Goal: Transaction & Acquisition: Purchase product/service

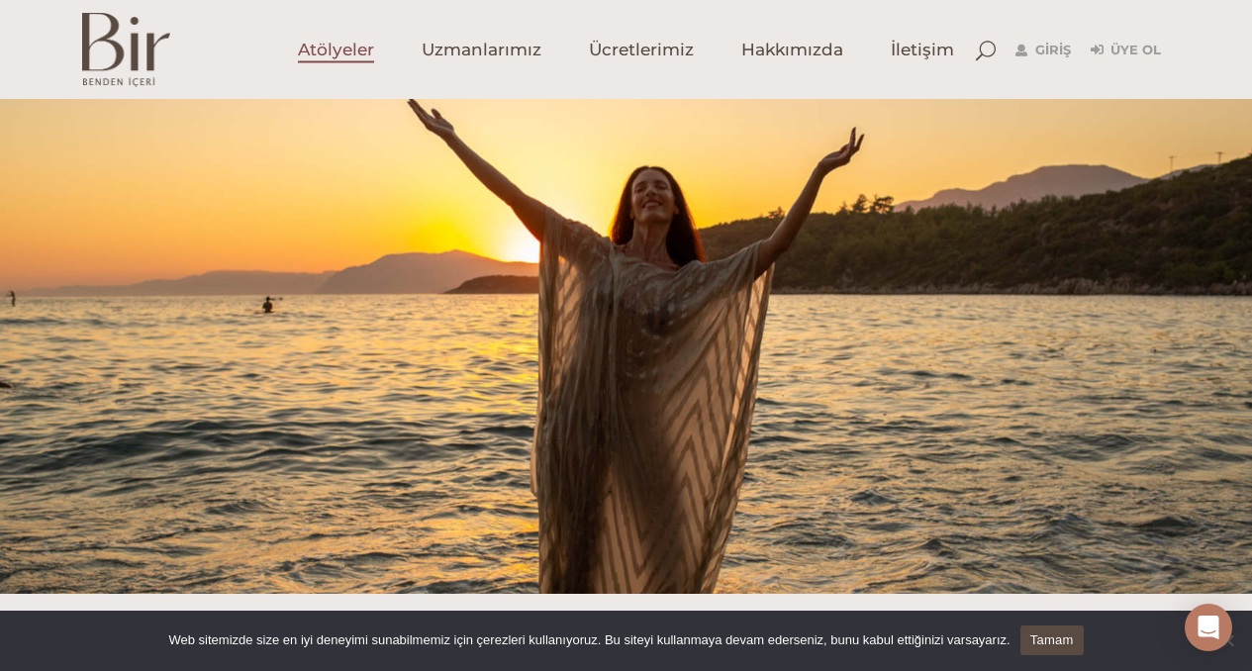
scroll to position [589, 0]
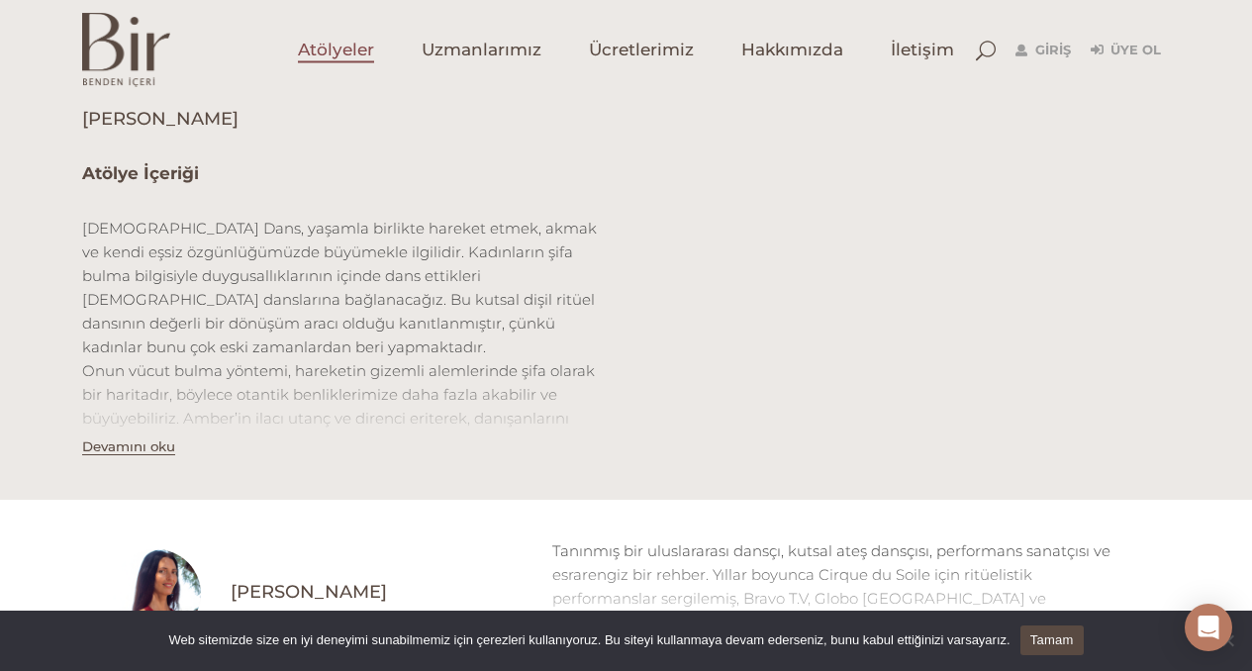
click at [358, 48] on span "Atölyeler" at bounding box center [336, 50] width 76 height 23
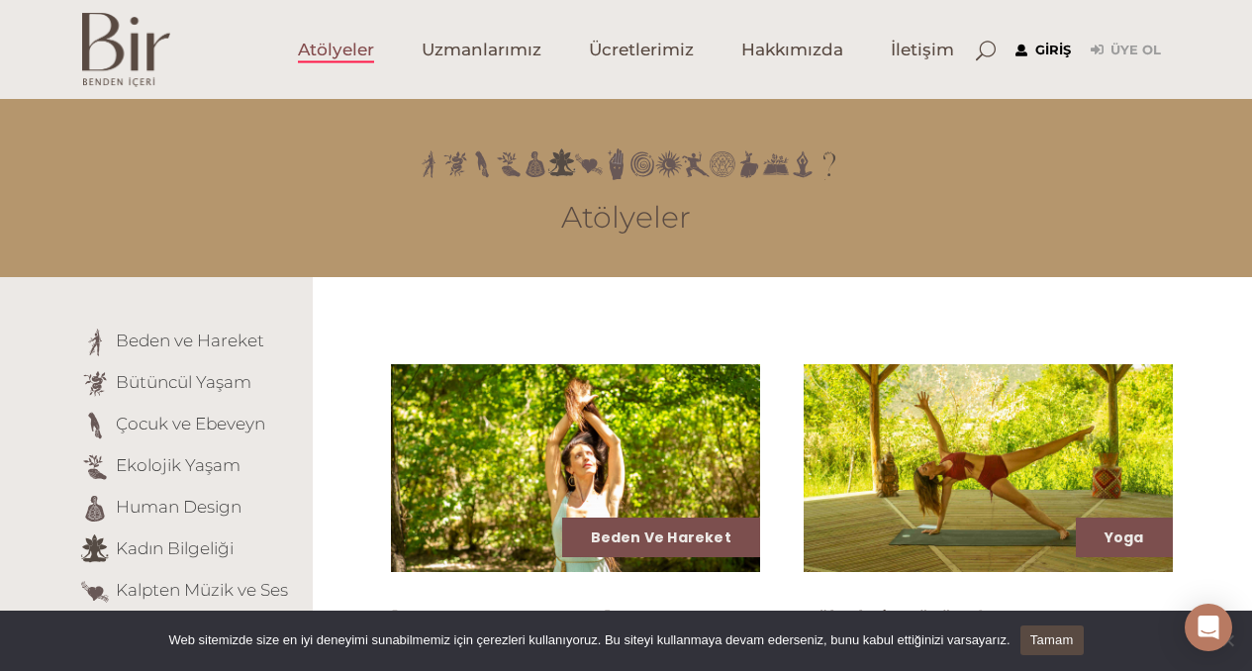
click at [1047, 47] on link "Giriş" at bounding box center [1042, 51] width 55 height 24
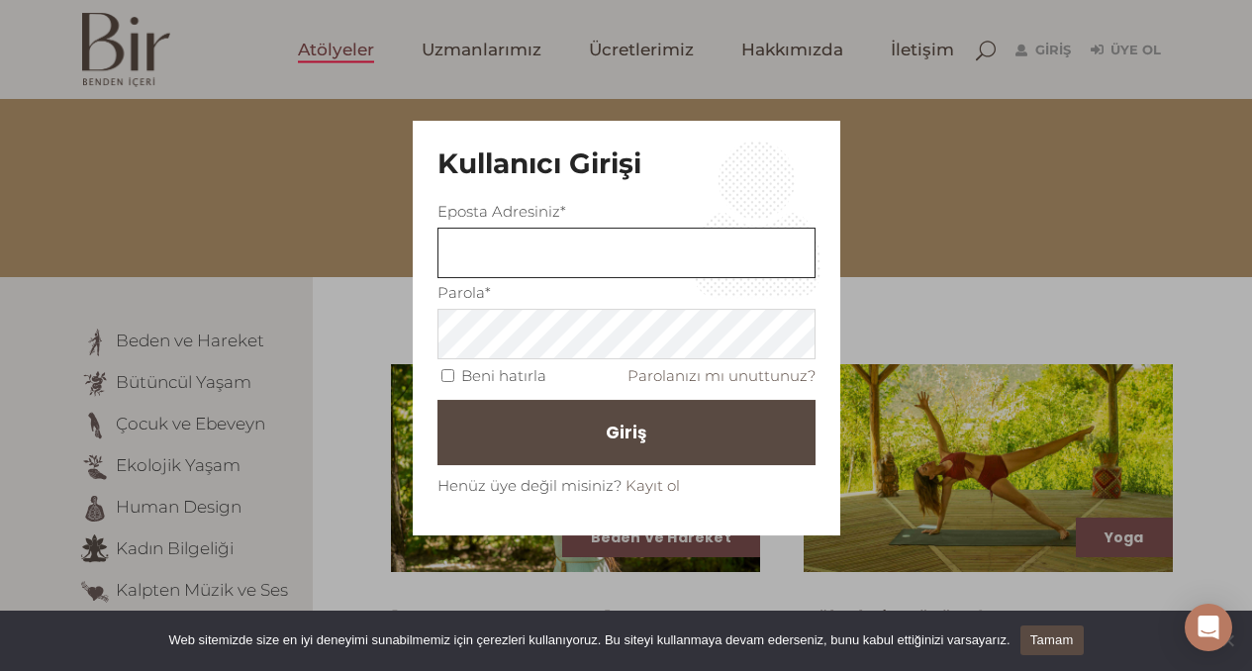
click at [611, 250] on input "text" at bounding box center [626, 253] width 378 height 50
drag, startPoint x: 633, startPoint y: 257, endPoint x: 446, endPoint y: 251, distance: 187.1
click at [446, 251] on input "mkrbnzde@gmail.com" at bounding box center [626, 253] width 378 height 50
type input "mkrbnzde@yahoo.com"
click at [442, 373] on input "Beni hatırla" at bounding box center [447, 375] width 13 height 13
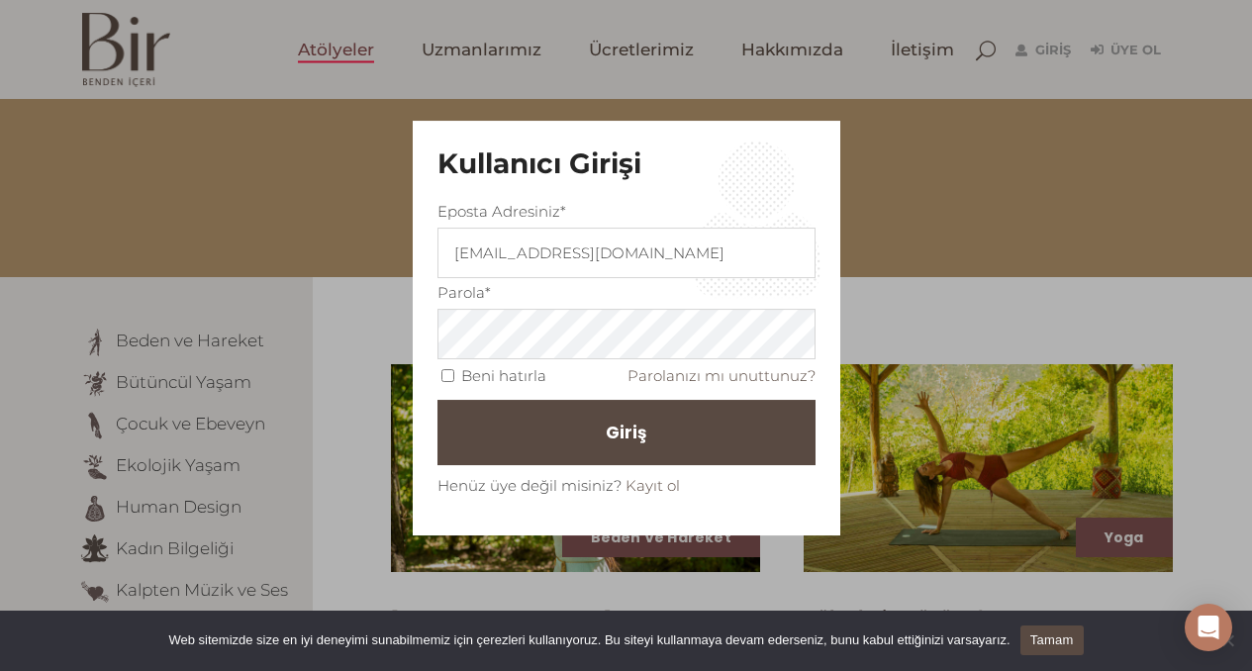
checkbox input "true"
click at [621, 436] on span "Giriş" at bounding box center [635, 433] width 41 height 34
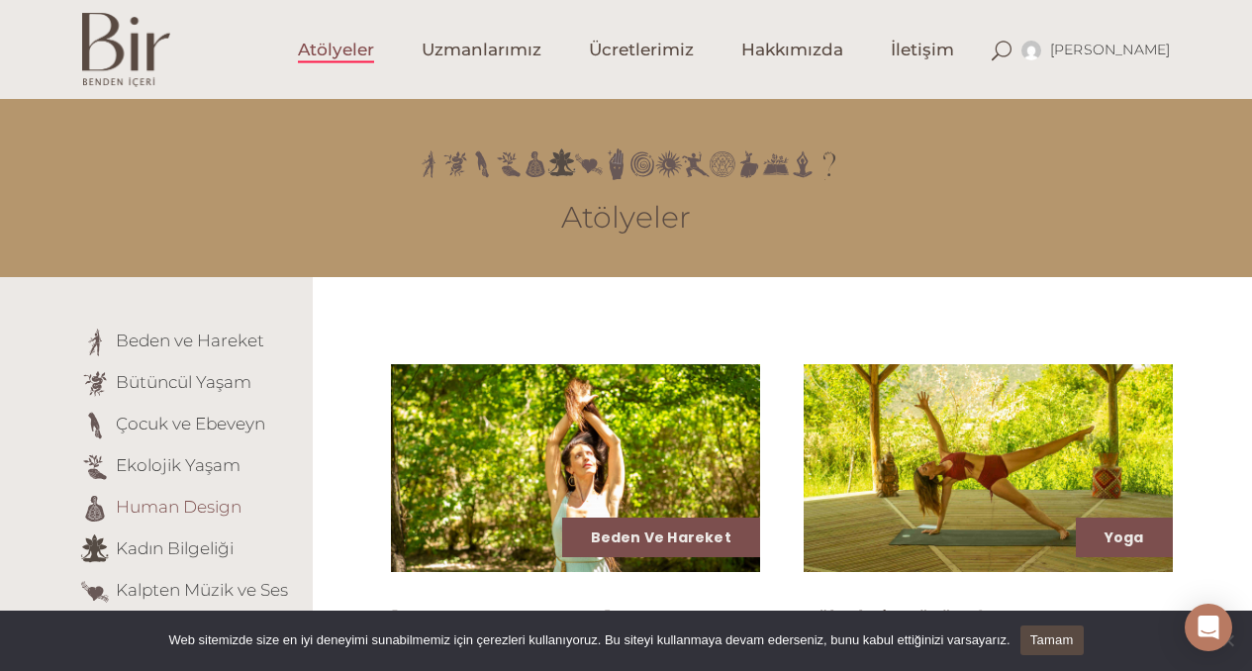
click at [211, 511] on link "Human Design" at bounding box center [179, 507] width 126 height 20
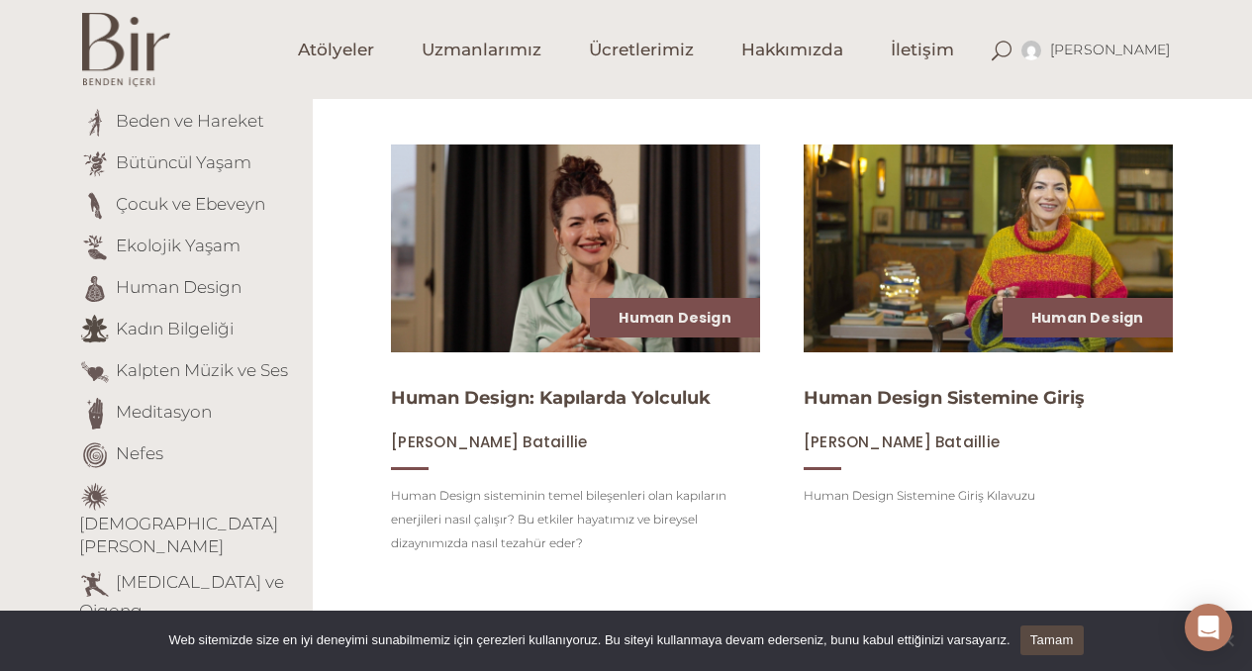
scroll to position [219, 0]
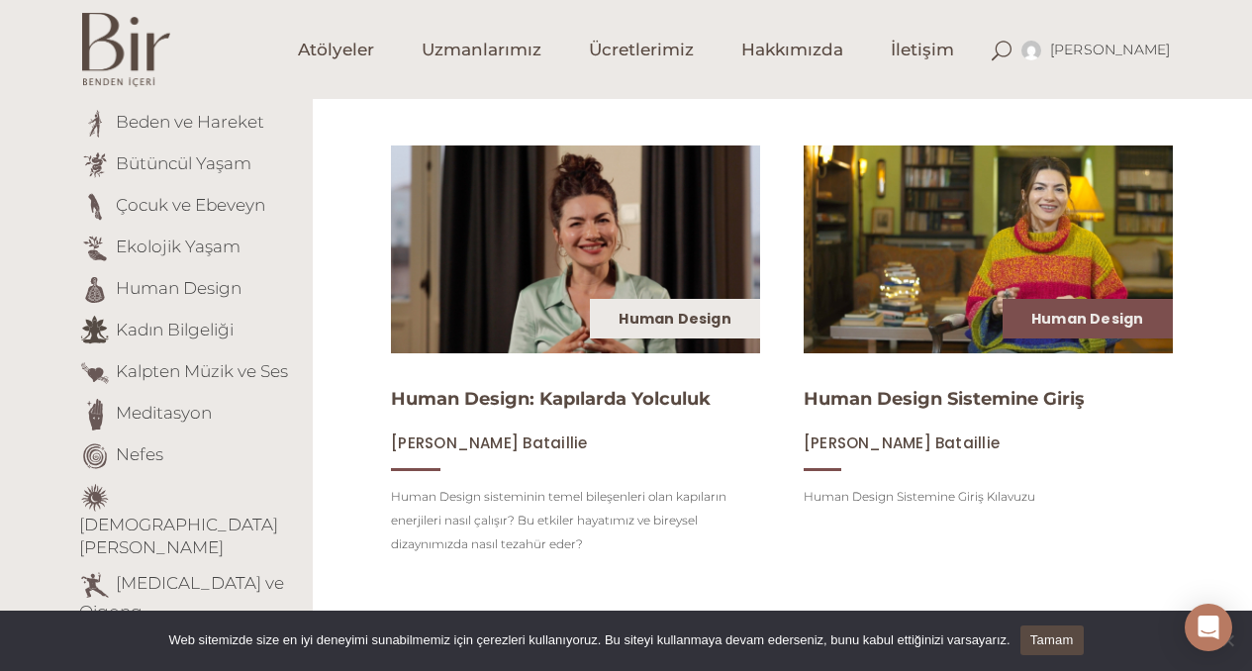
click at [646, 314] on link "Human Design" at bounding box center [674, 319] width 113 height 20
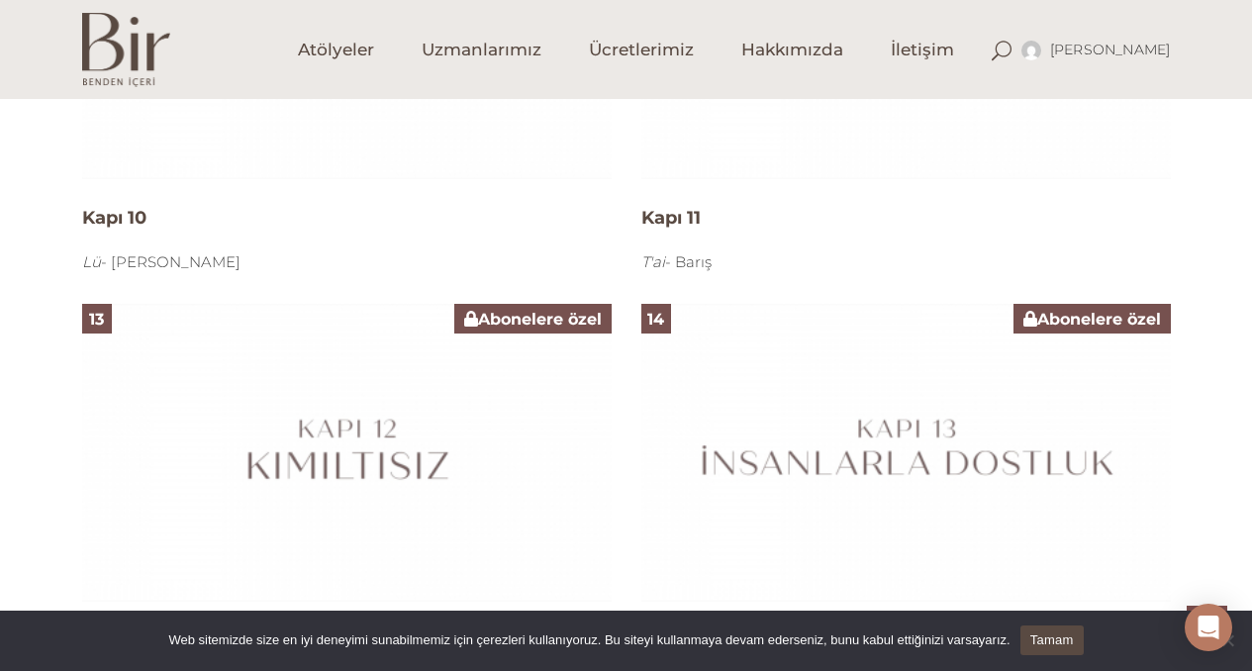
scroll to position [3521, 0]
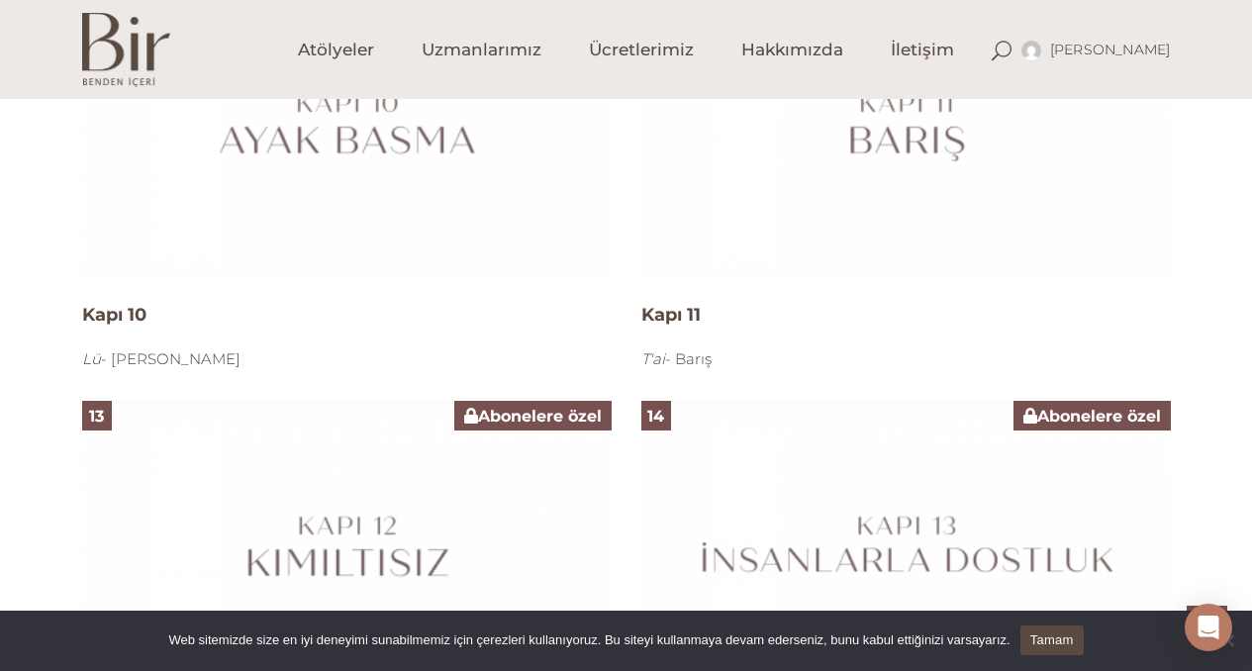
click at [1082, 417] on span "Abonelere özel" at bounding box center [1092, 416] width 138 height 19
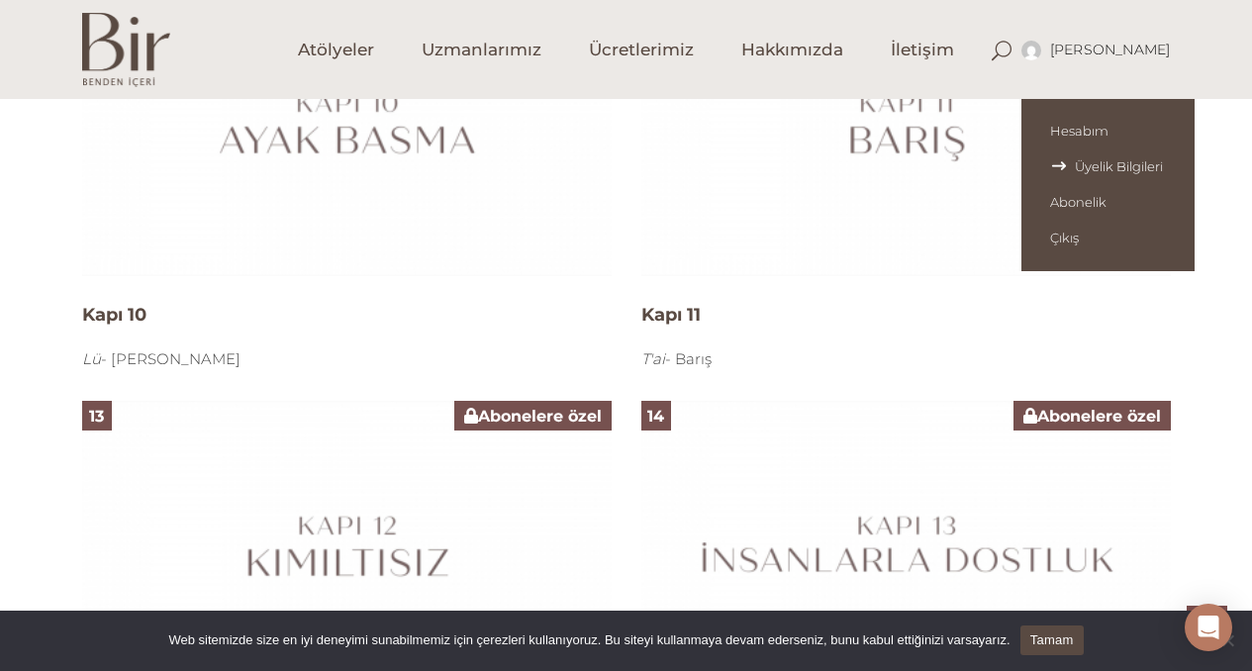
click at [1129, 165] on span "Üyelik Bilgileri" at bounding box center [1108, 166] width 116 height 16
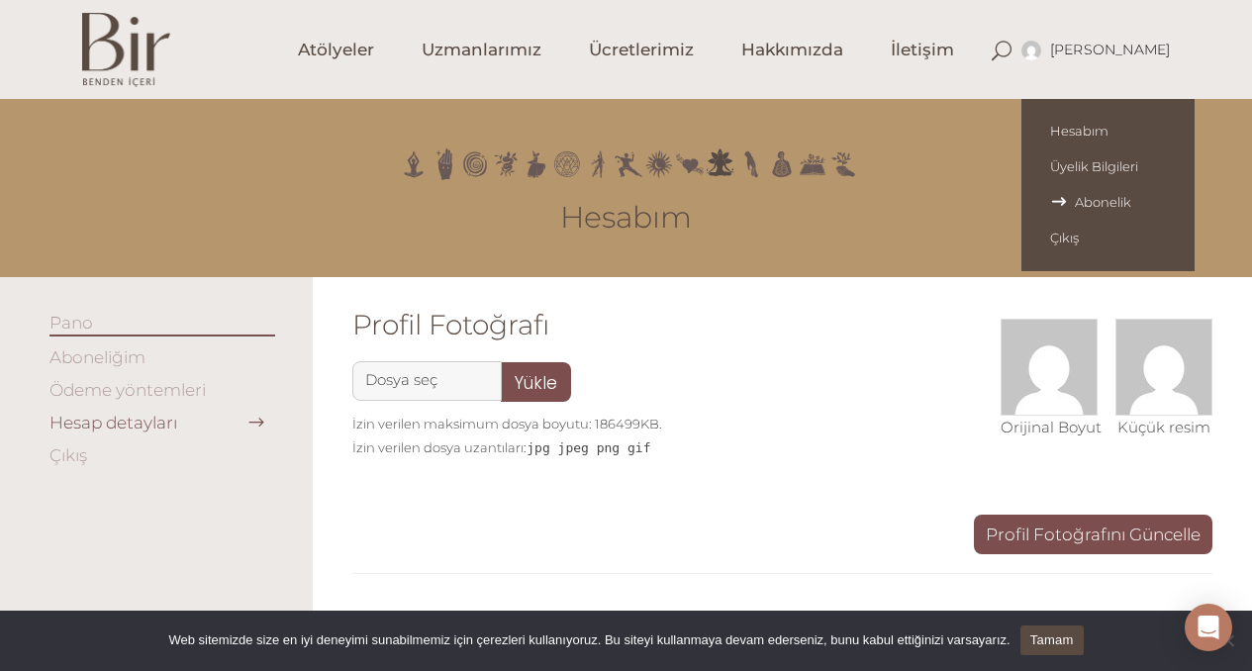
click at [1114, 197] on span "Abonelik" at bounding box center [1108, 202] width 116 height 16
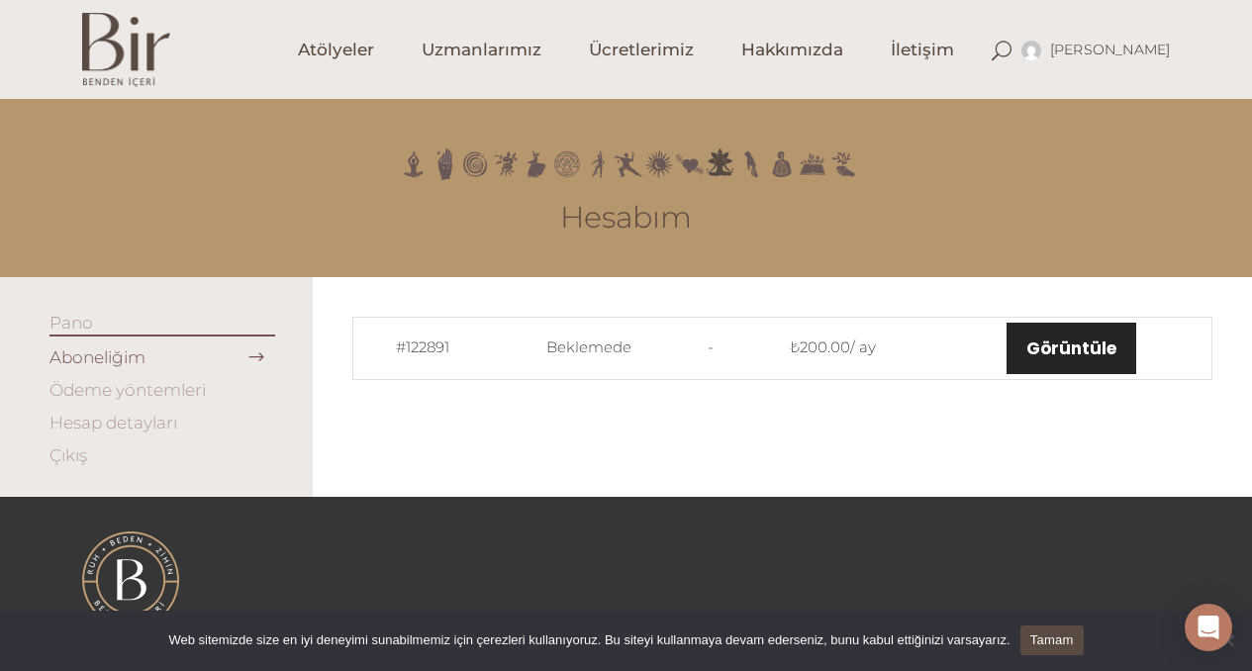
click at [1086, 340] on link "Görüntüle" at bounding box center [1071, 348] width 130 height 51
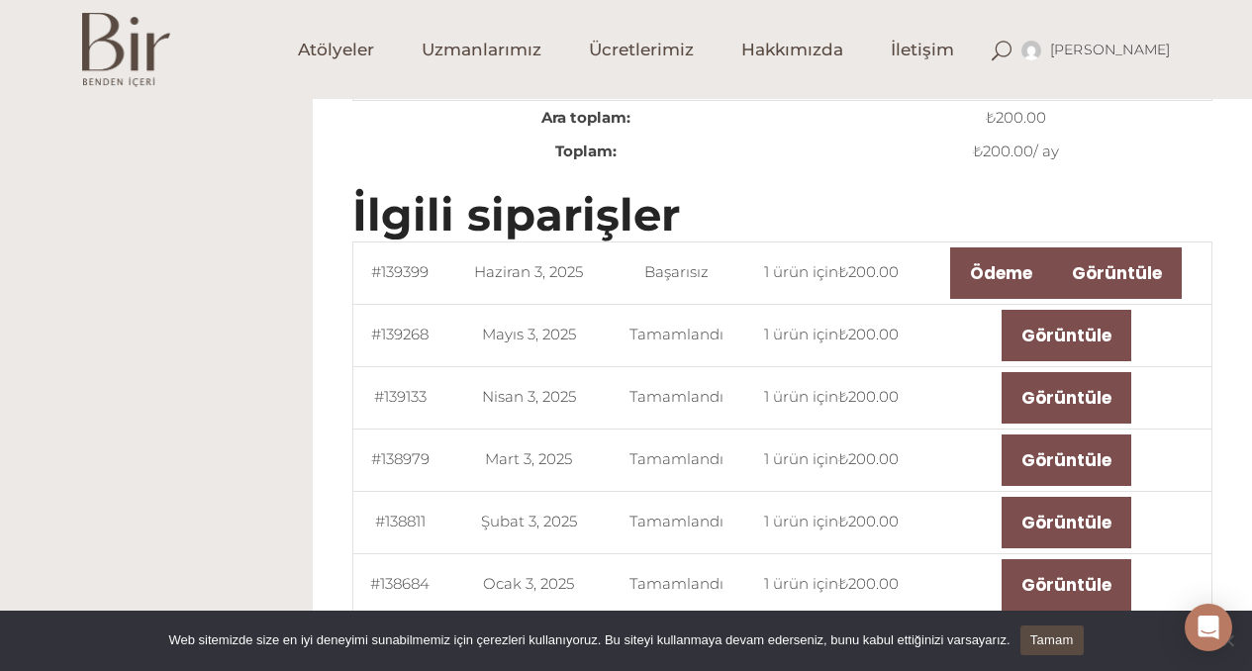
scroll to position [607, 0]
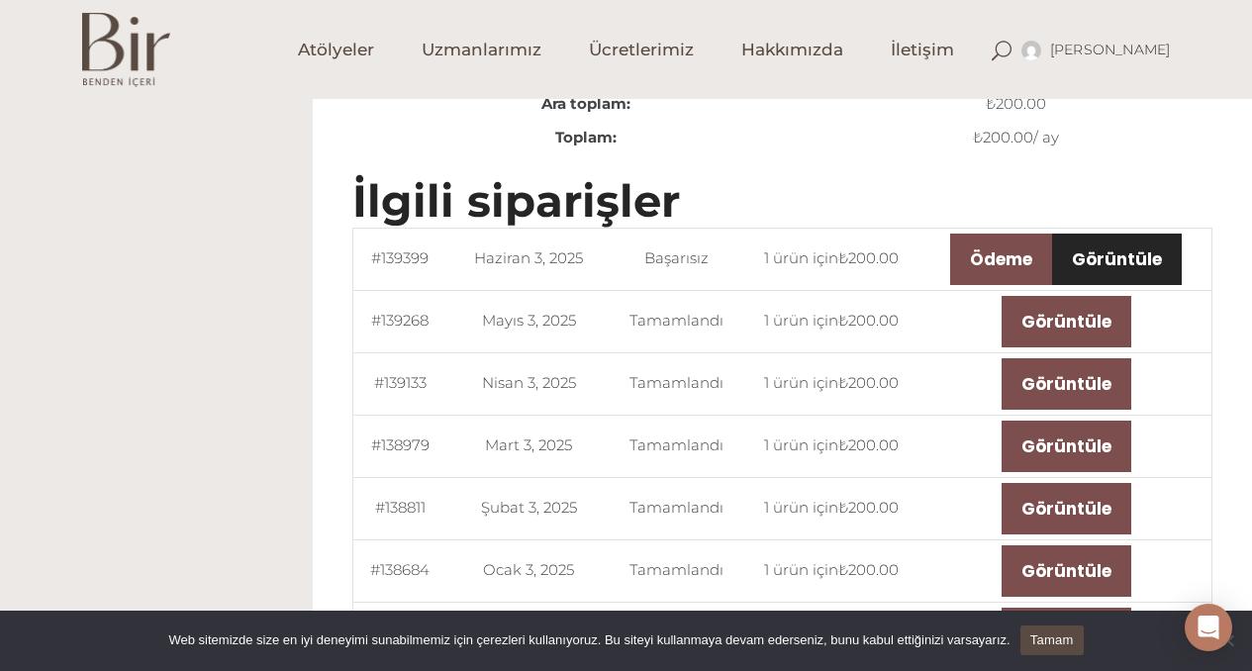
click at [1121, 251] on link "Görüntüle" at bounding box center [1117, 259] width 130 height 51
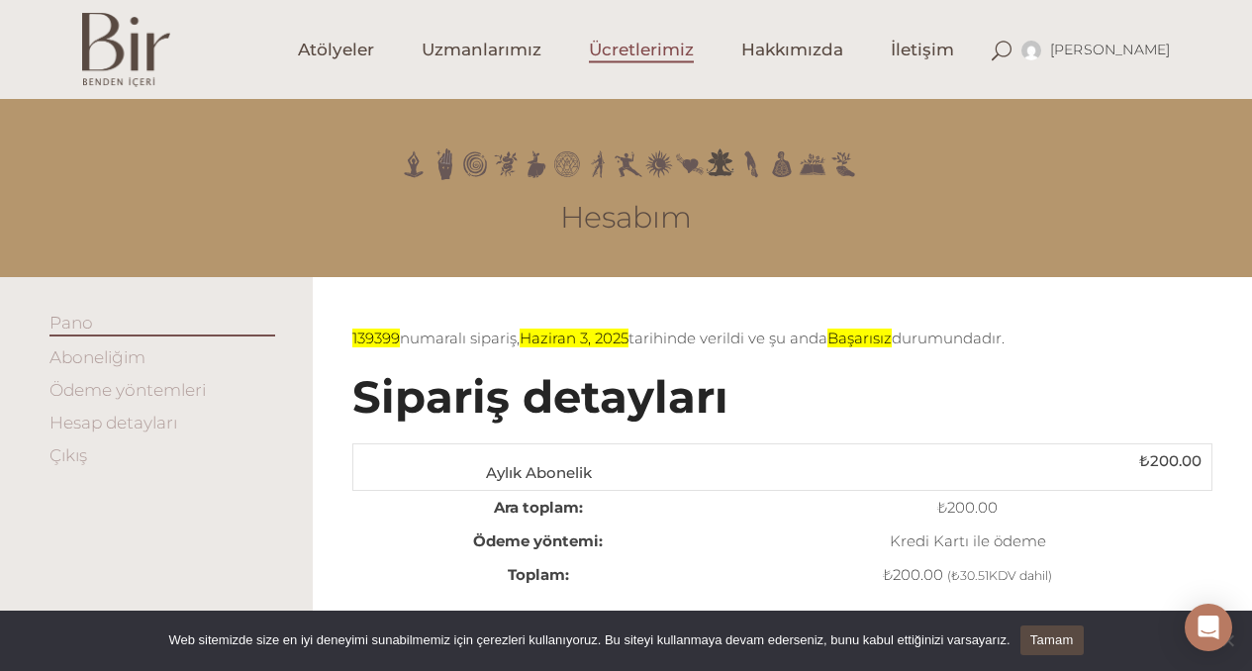
click at [675, 43] on span "Ücretlerimiz" at bounding box center [641, 50] width 105 height 23
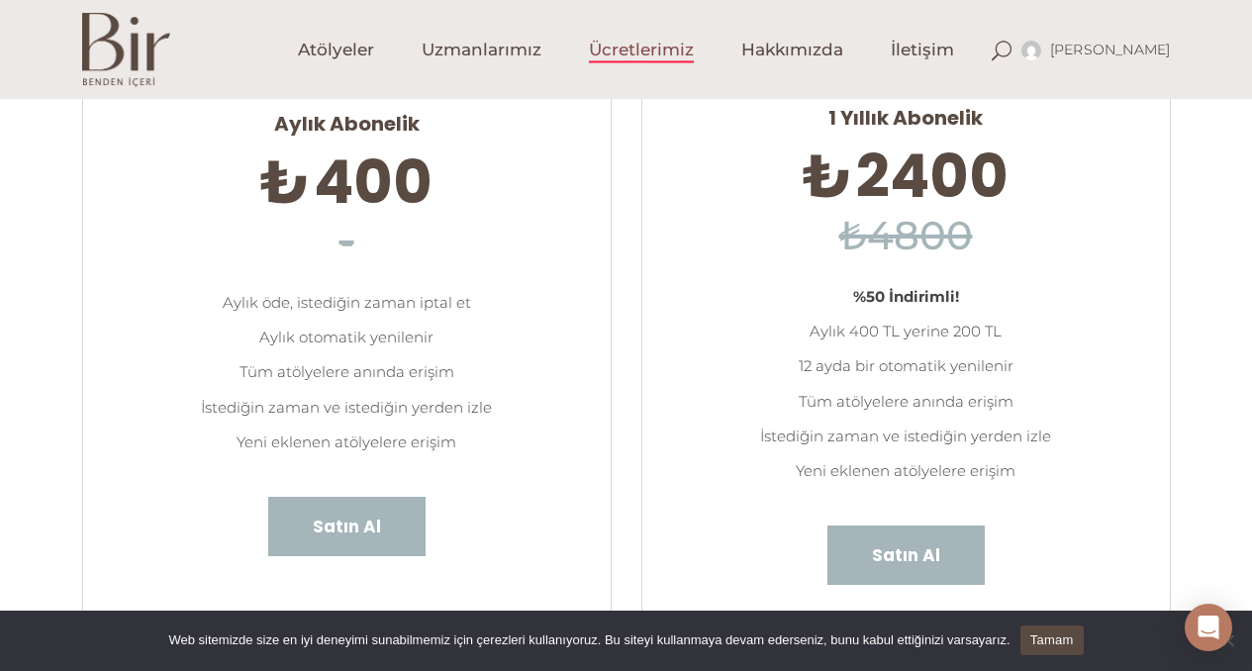
scroll to position [370, 0]
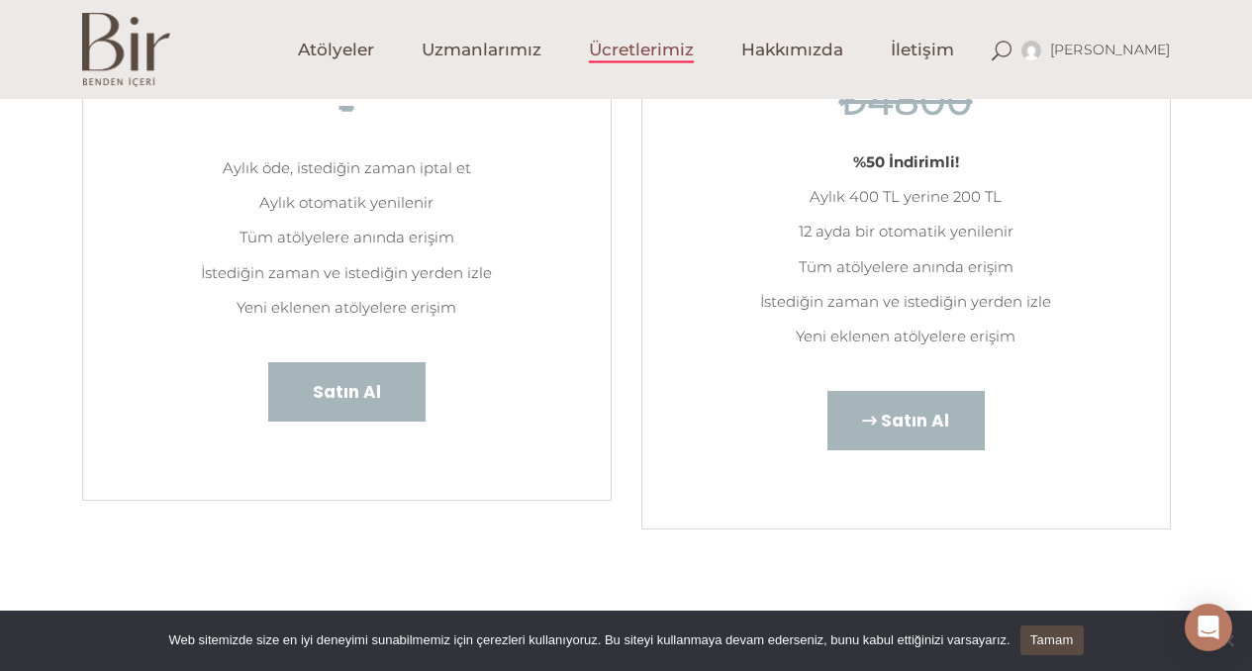
click at [917, 421] on span "Satın Al" at bounding box center [915, 421] width 68 height 26
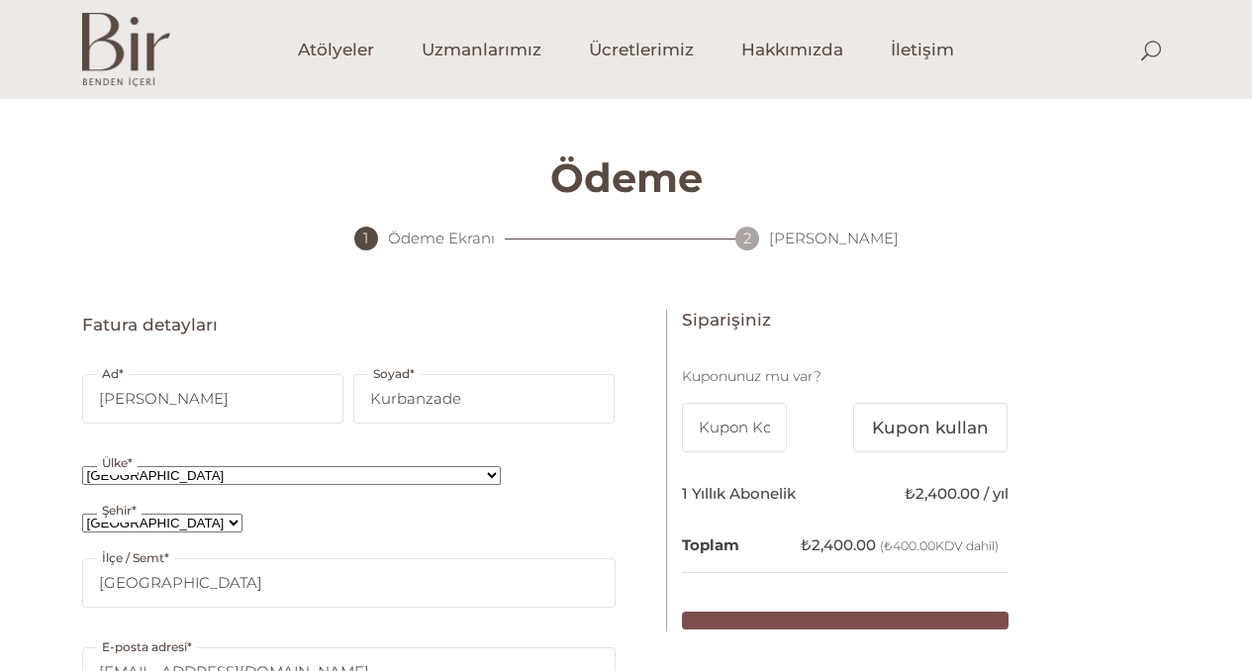
select select "TR34"
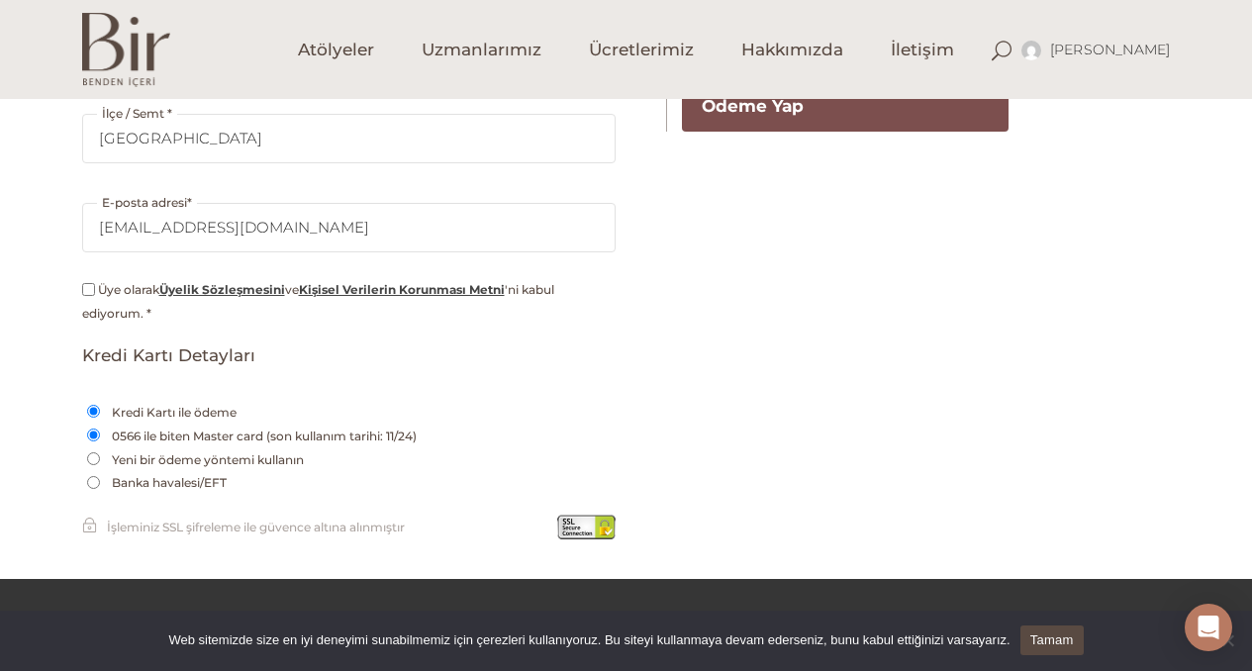
scroll to position [528, 0]
click at [89, 283] on input "Üye olarak Üyelik Sözleşmesini ve Kişisel Verilerin Korunması Metni 'ni kabul e…" at bounding box center [88, 288] width 13 height 13
checkbox input "true"
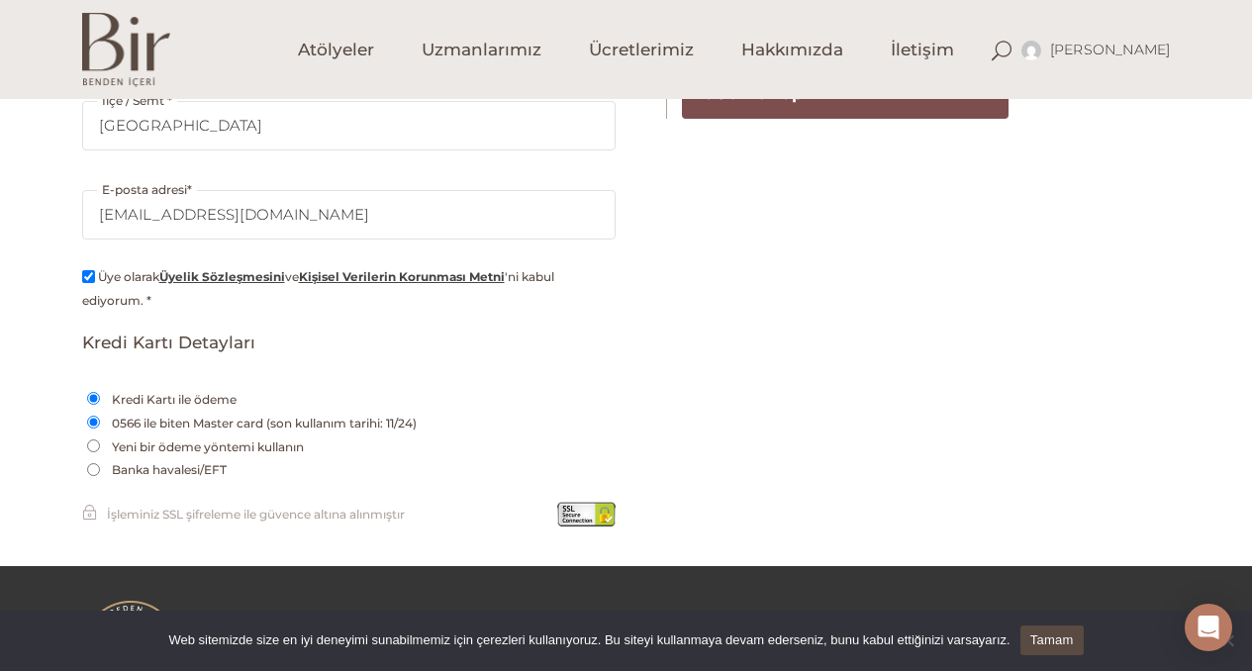
scroll to position [611, 0]
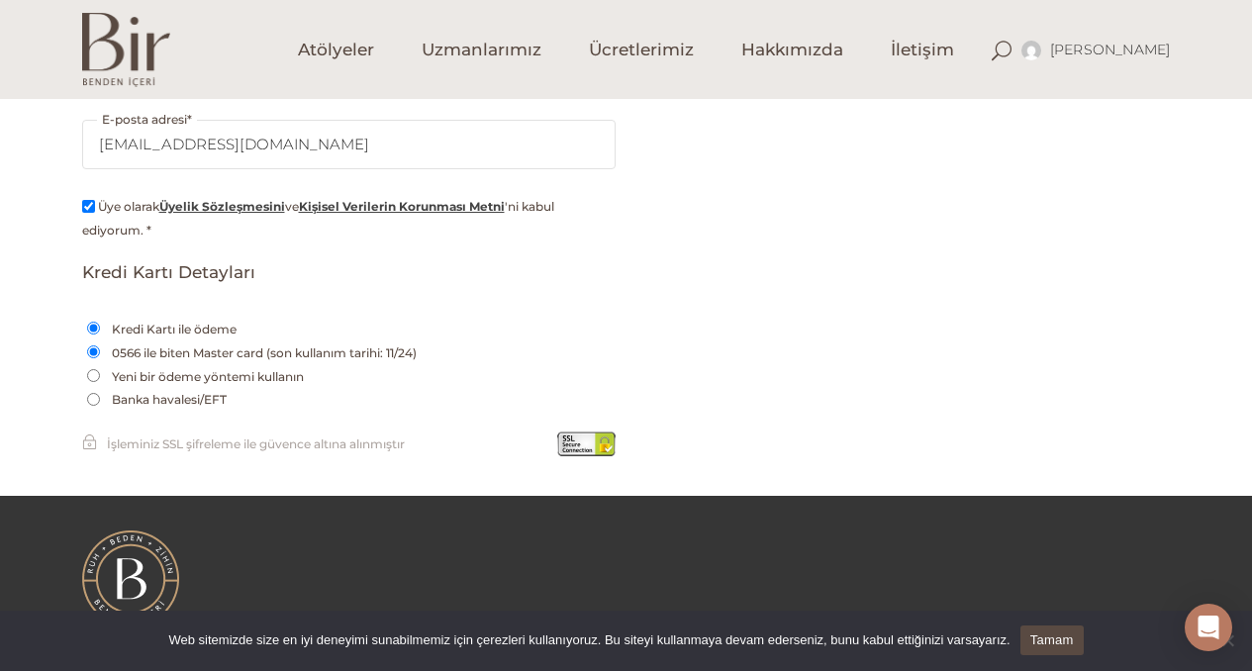
click at [385, 349] on label "0566 ile biten Master card (son kullanım tarihi: 11/24)" at bounding box center [264, 353] width 315 height 24
click at [100, 349] on input "0566 ile biten Master card (son kullanım tarihi: 11/24)" at bounding box center [93, 351] width 13 height 13
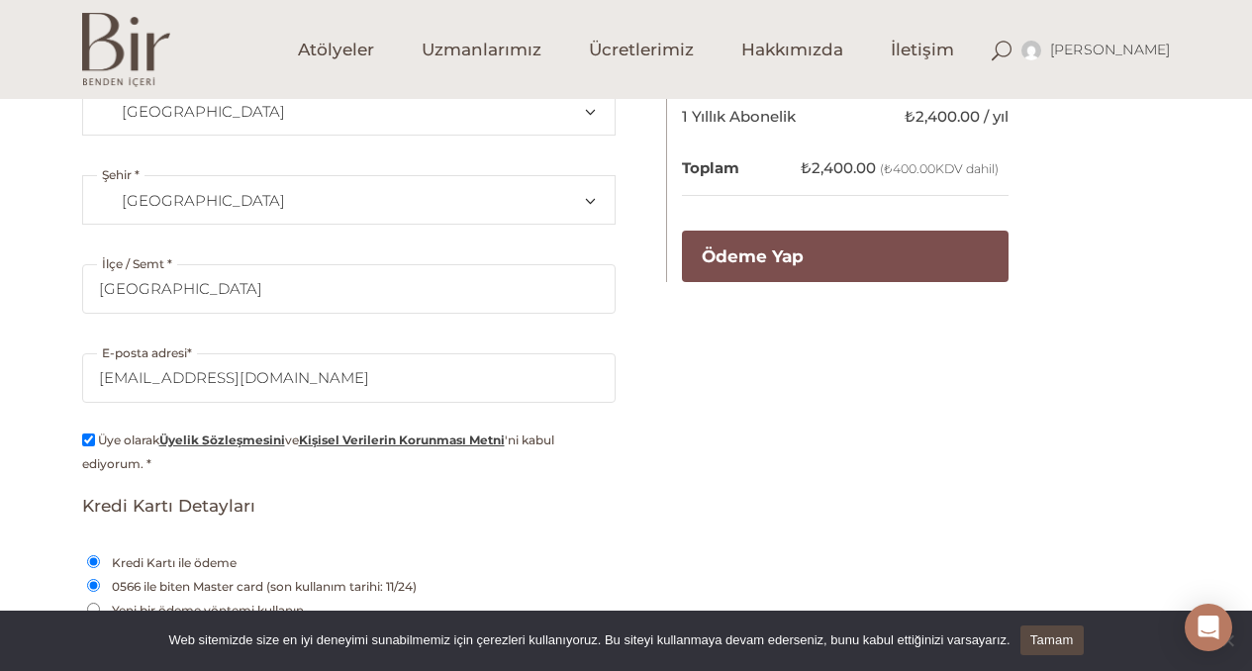
scroll to position [163, 0]
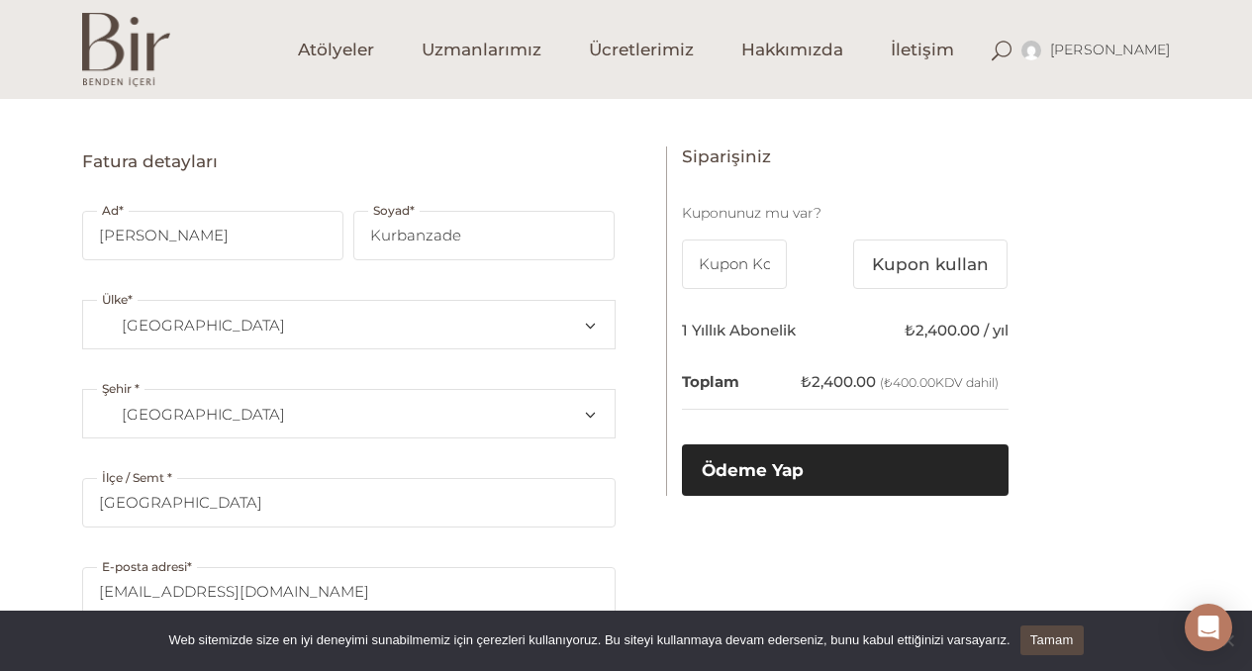
click at [754, 471] on button "Ödeme Yap" at bounding box center [845, 469] width 327 height 51
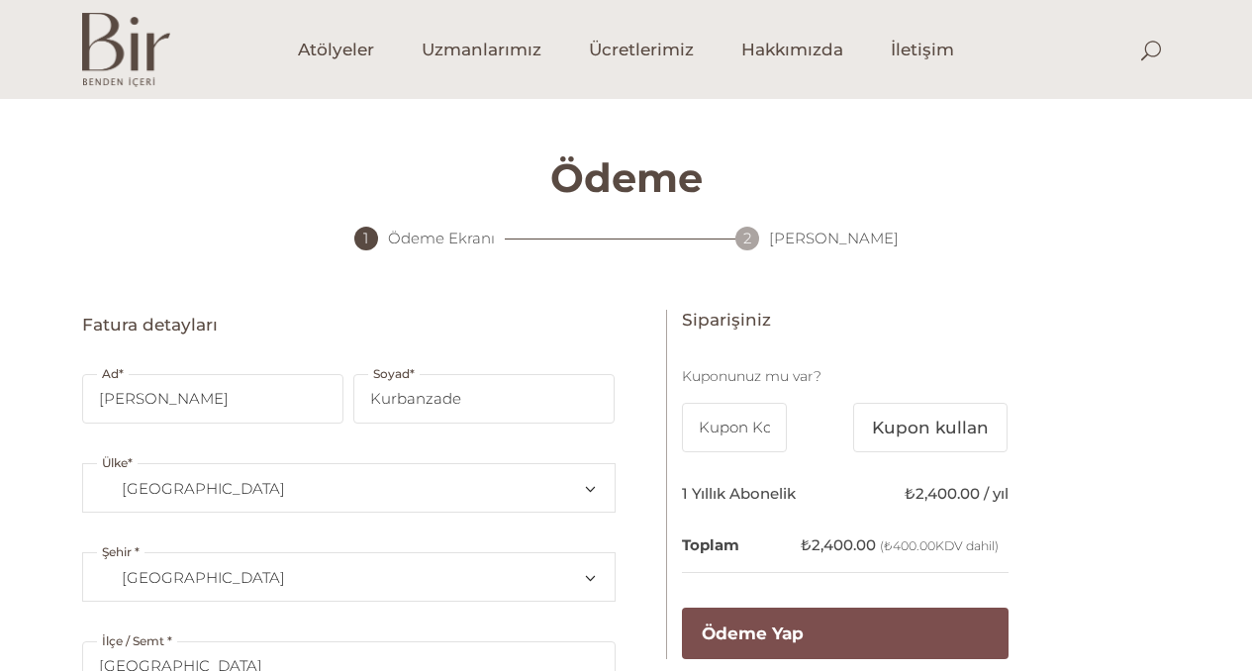
select select "TR34"
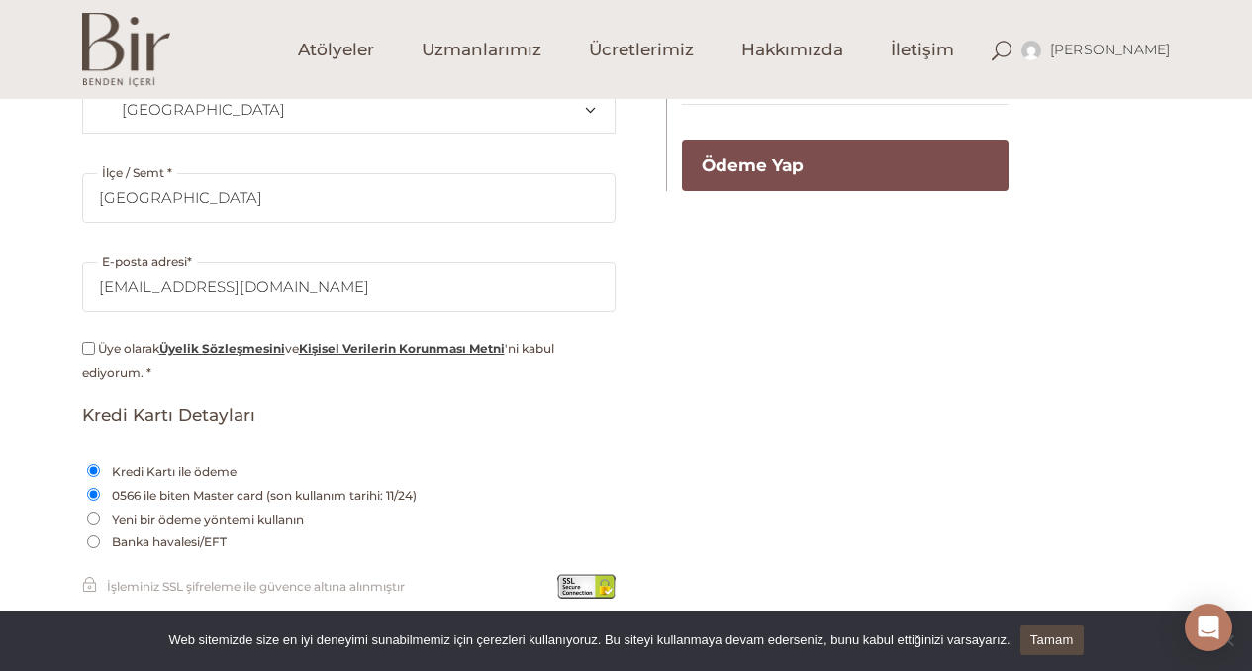
scroll to position [538, 0]
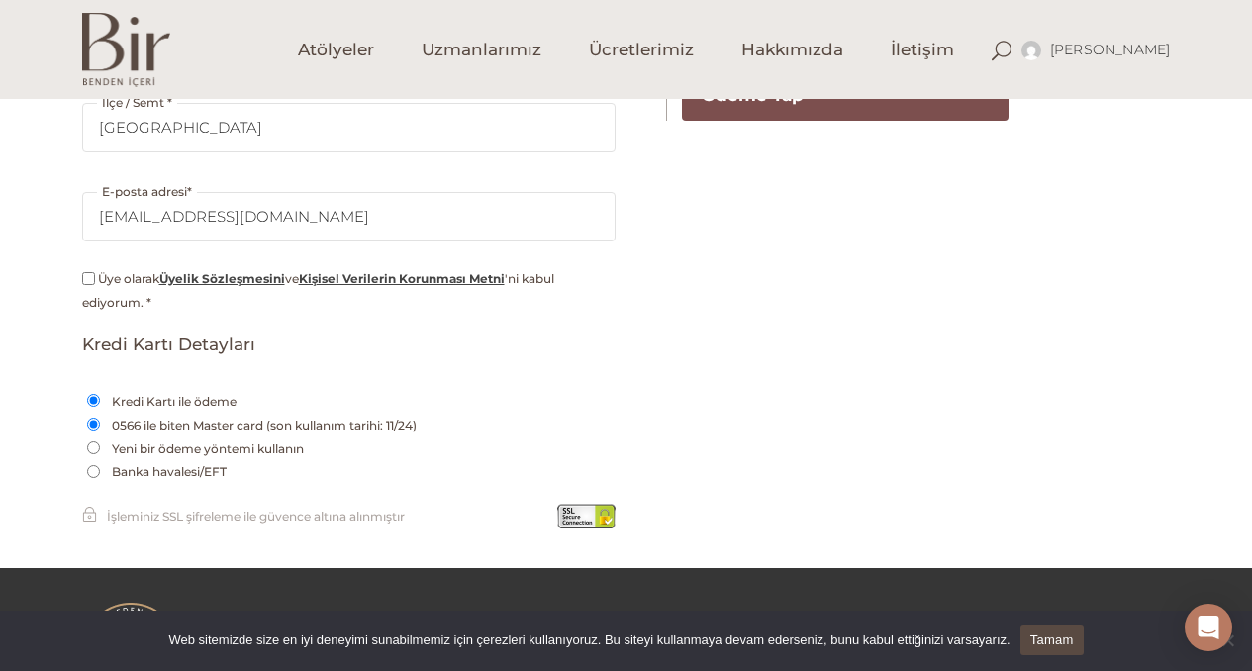
click at [89, 280] on input "Üye olarak Üyelik Sözleşmesini ve Kişisel Verilerin Korunması Metni 'ni kabul e…" at bounding box center [88, 278] width 13 height 13
checkbox input "true"
click at [94, 422] on input "0566 ile biten Master card (son kullanım tarihi: 11/24)" at bounding box center [93, 424] width 13 height 13
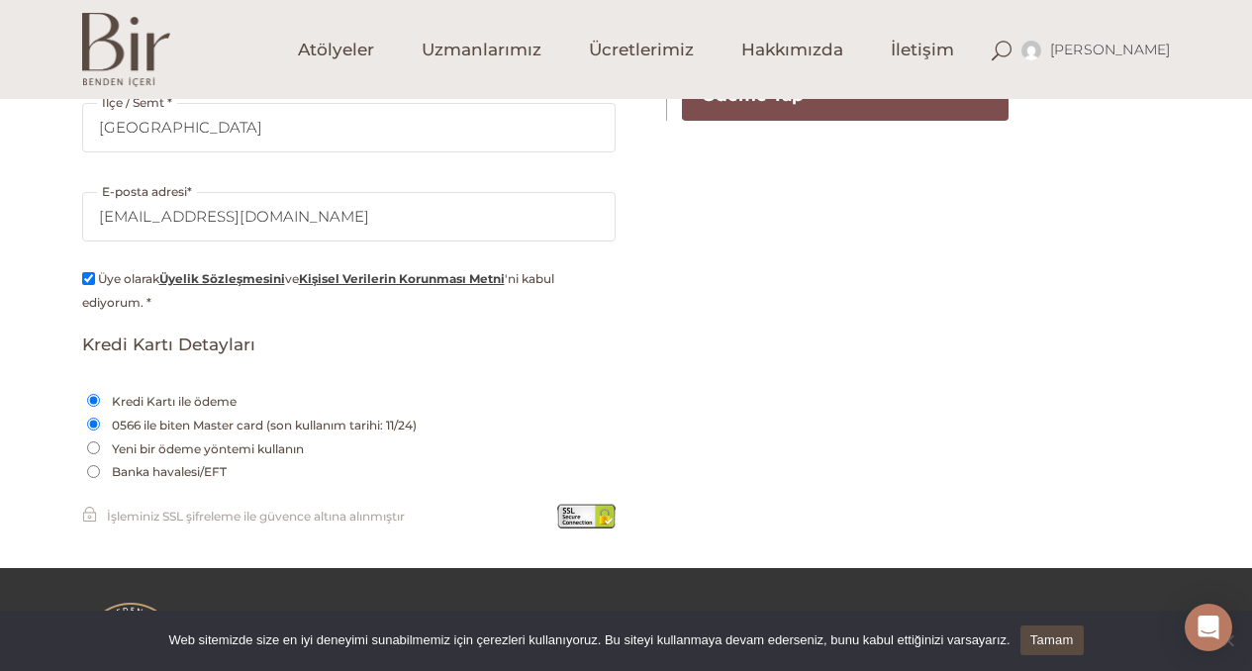
click at [139, 424] on label "0566 ile biten Master card (son kullanım tarihi: 11/24)" at bounding box center [264, 426] width 315 height 24
click at [100, 424] on input "0566 ile biten Master card (son kullanım tarihi: 11/24)" at bounding box center [93, 424] width 13 height 13
click at [139, 424] on label "0566 ile biten Master card (son kullanım tarihi: 11/24)" at bounding box center [264, 426] width 315 height 24
click at [100, 424] on input "0566 ile biten Master card (son kullanım tarihi: 11/24)" at bounding box center [93, 424] width 13 height 13
click at [139, 424] on label "0566 ile biten Master card (son kullanım tarihi: 11/24)" at bounding box center [264, 426] width 315 height 24
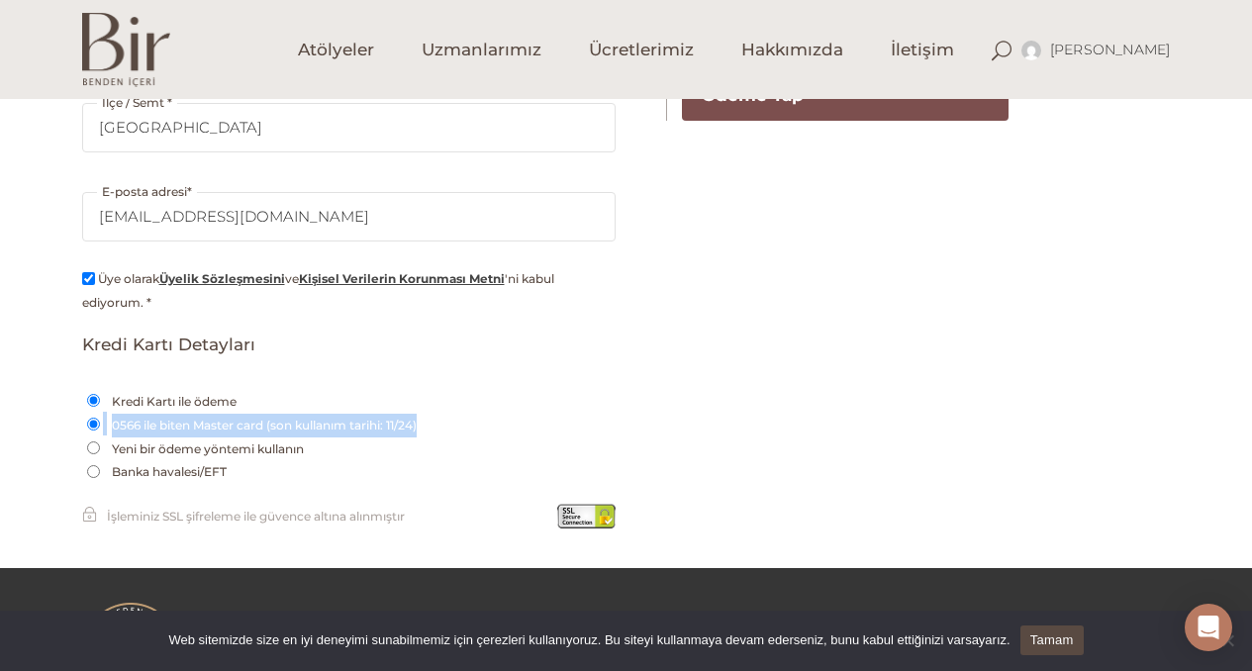
click at [100, 424] on input "0566 ile biten Master card (son kullanım tarihi: 11/24)" at bounding box center [93, 424] width 13 height 13
click at [139, 424] on label "0566 ile biten Master card (son kullanım tarihi: 11/24)" at bounding box center [264, 426] width 315 height 24
click at [100, 424] on input "0566 ile biten Master card (son kullanım tarihi: 11/24)" at bounding box center [93, 424] width 13 height 13
click at [147, 399] on label "Kredi Kartı ile ödeme" at bounding box center [174, 402] width 135 height 24
click at [100, 399] on input "Kredi Kartı ile ödeme" at bounding box center [93, 400] width 13 height 13
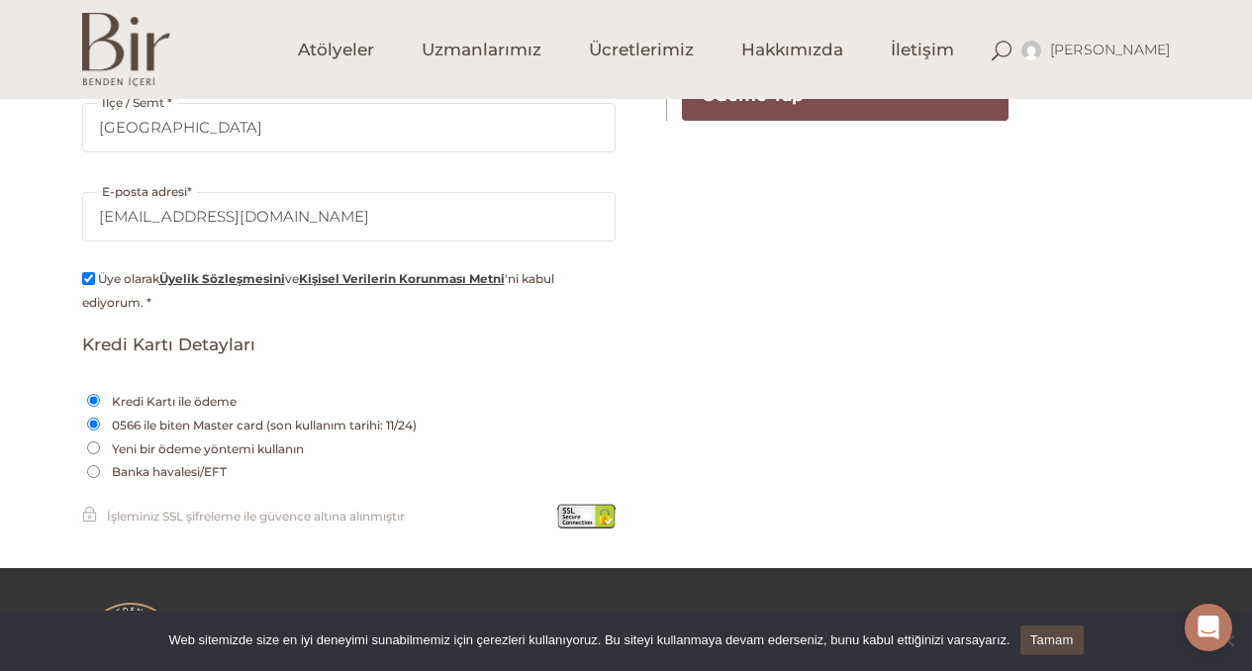
click at [147, 399] on label "Kredi Kartı ile ödeme" at bounding box center [174, 402] width 135 height 24
click at [100, 399] on input "Kredi Kartı ile ödeme" at bounding box center [93, 400] width 13 height 13
click at [147, 399] on label "Kredi Kartı ile ödeme" at bounding box center [174, 402] width 135 height 24
click at [100, 399] on input "Kredi Kartı ile ödeme" at bounding box center [93, 400] width 13 height 13
click at [139, 400] on label "Kredi Kartı ile ödeme" at bounding box center [174, 402] width 135 height 24
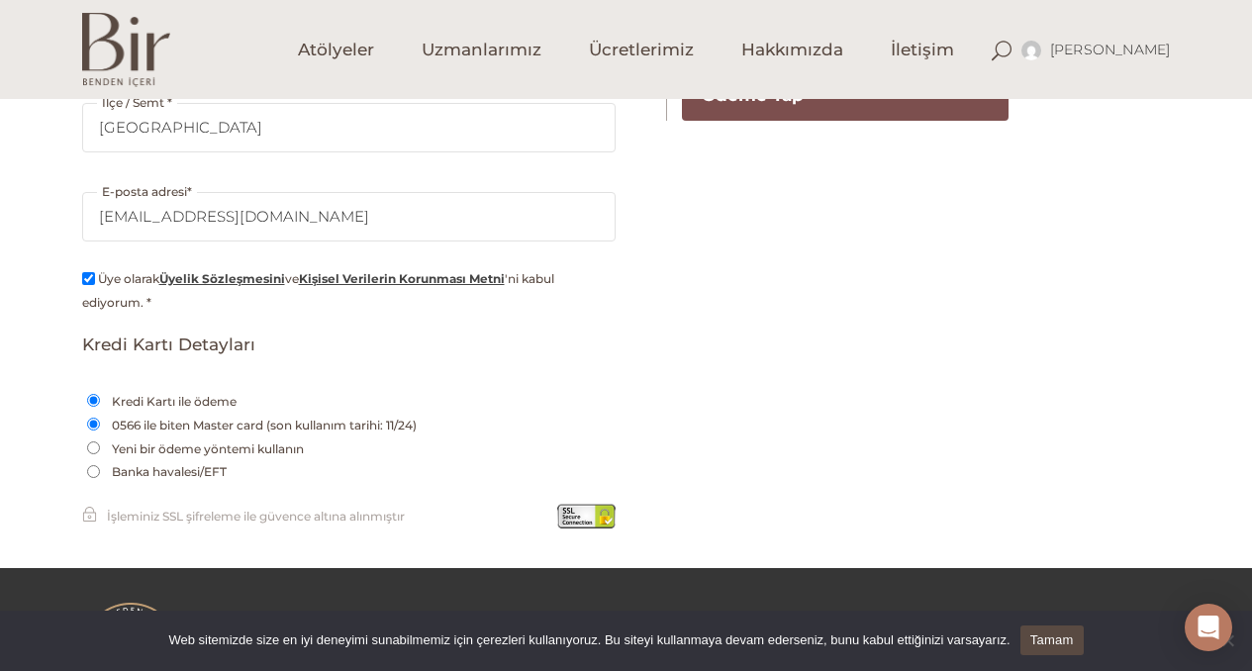
click at [100, 400] on input "Kredi Kartı ile ödeme" at bounding box center [93, 400] width 13 height 13
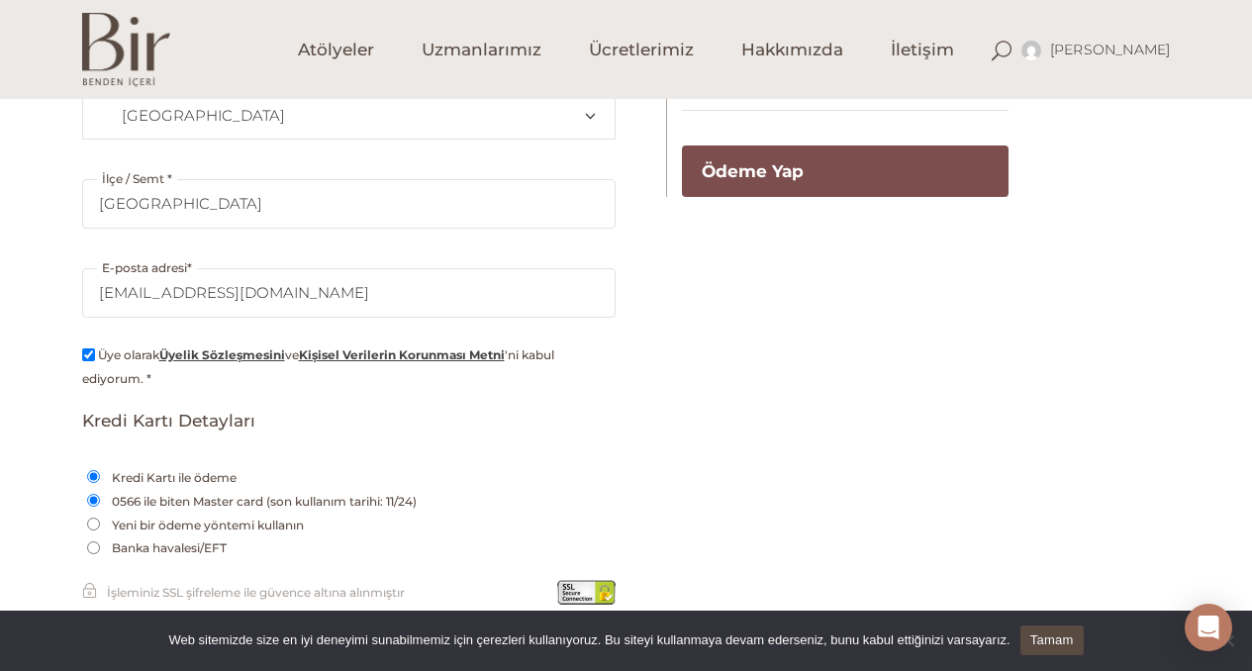
scroll to position [510, 0]
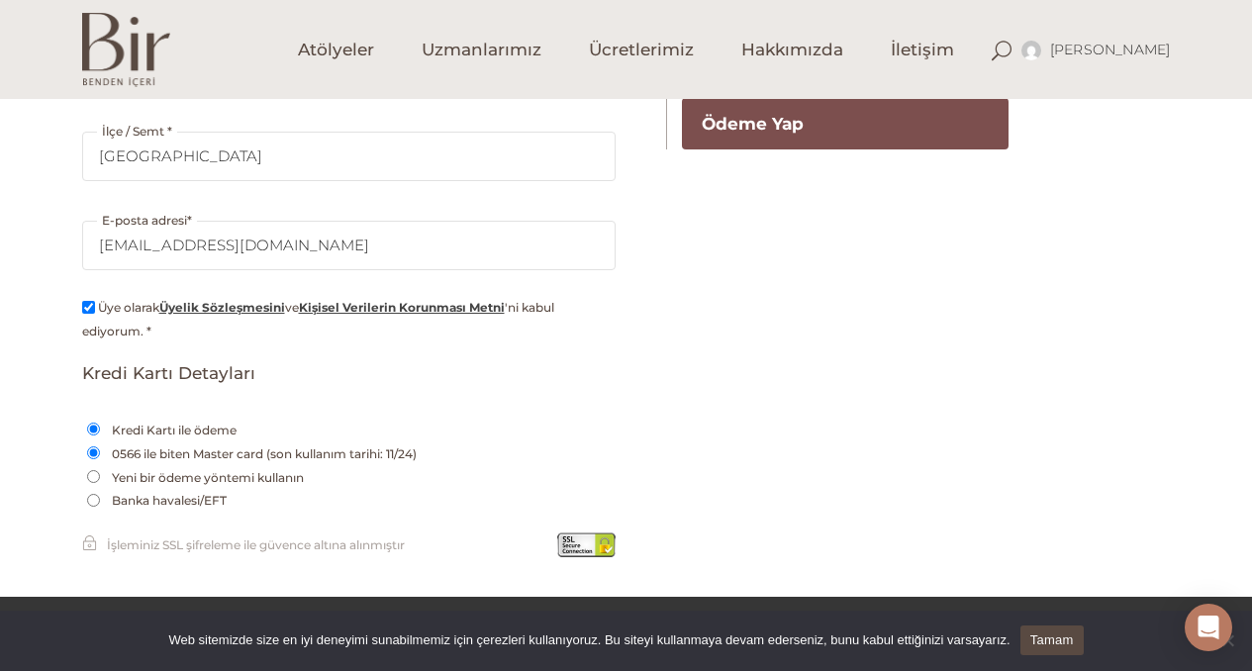
click at [94, 474] on input "Yeni bir ödeme yöntemi kullanın" at bounding box center [93, 476] width 13 height 13
radio input "true"
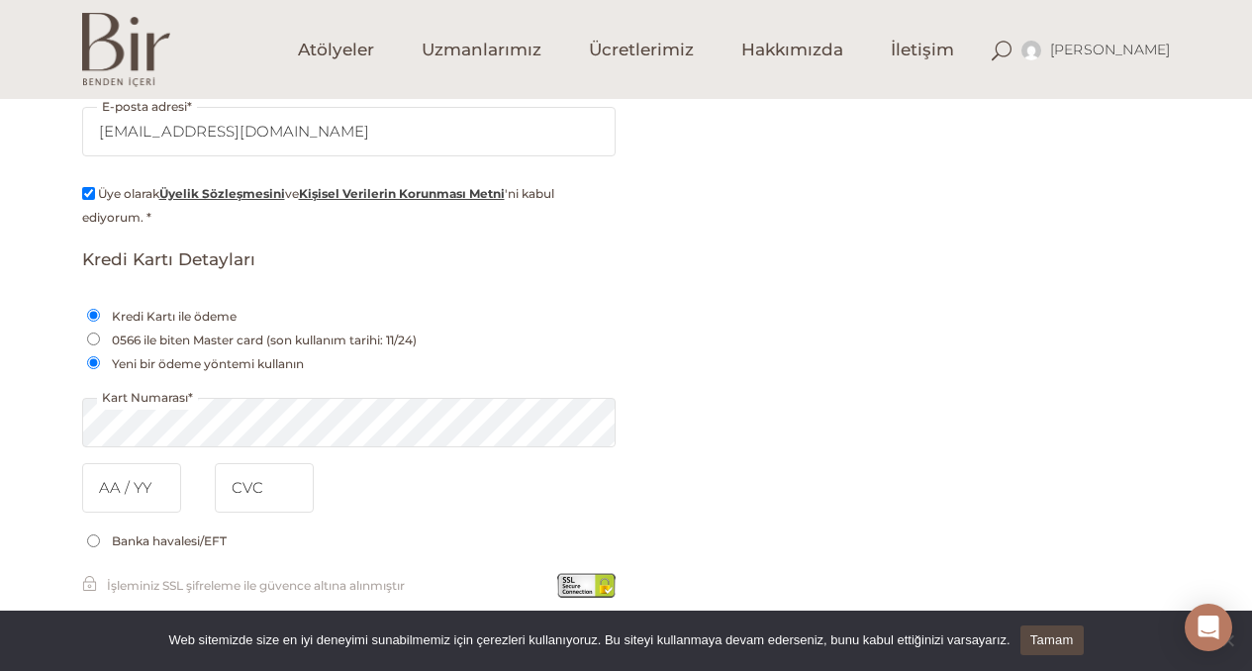
scroll to position [625, 0]
click at [142, 493] on input "text" at bounding box center [131, 485] width 99 height 49
type input "0"
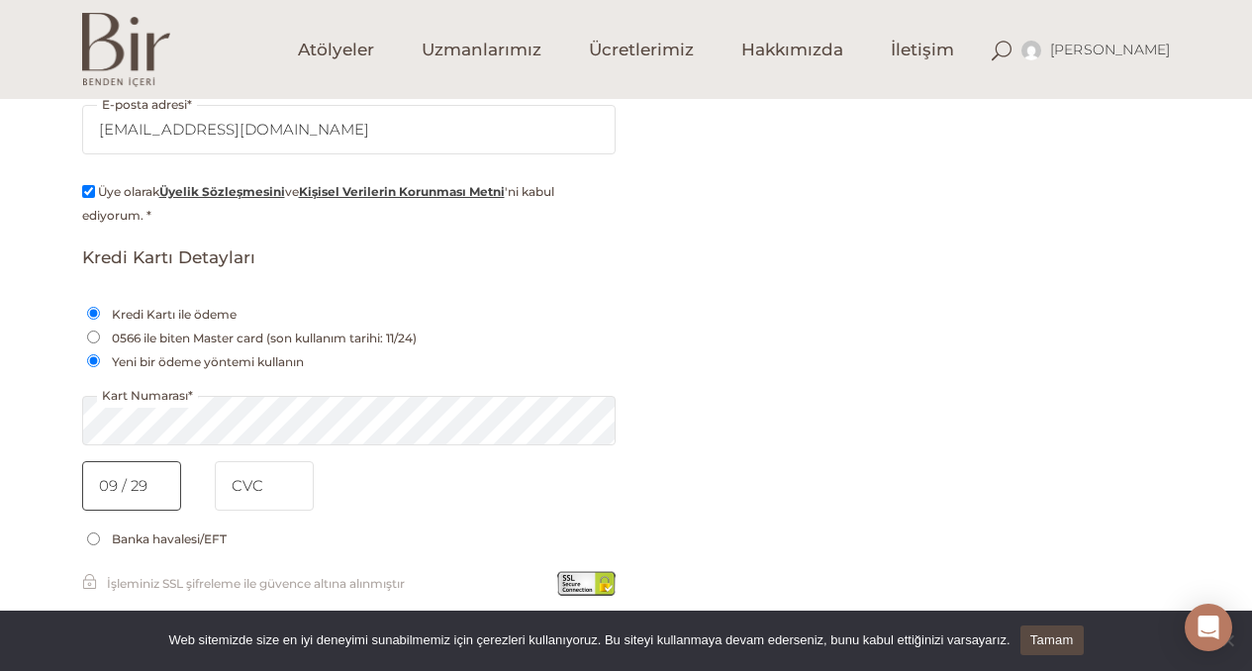
type input "09 / 29"
click at [242, 483] on input "tel" at bounding box center [264, 485] width 99 height 49
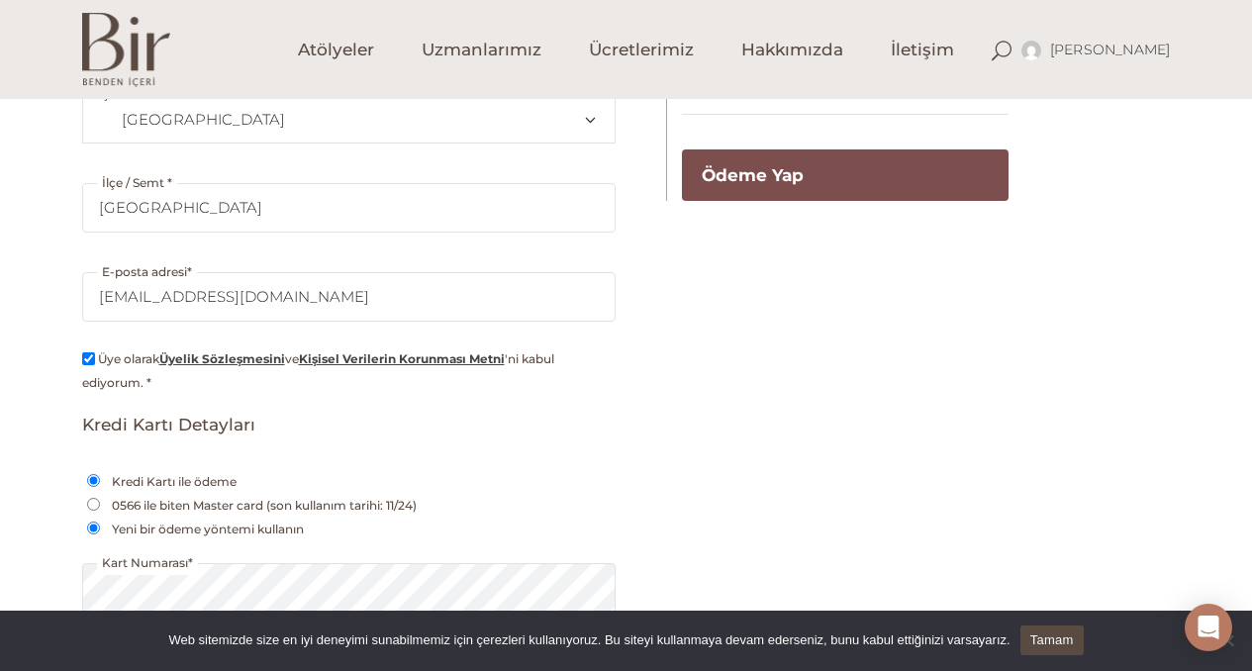
scroll to position [372, 0]
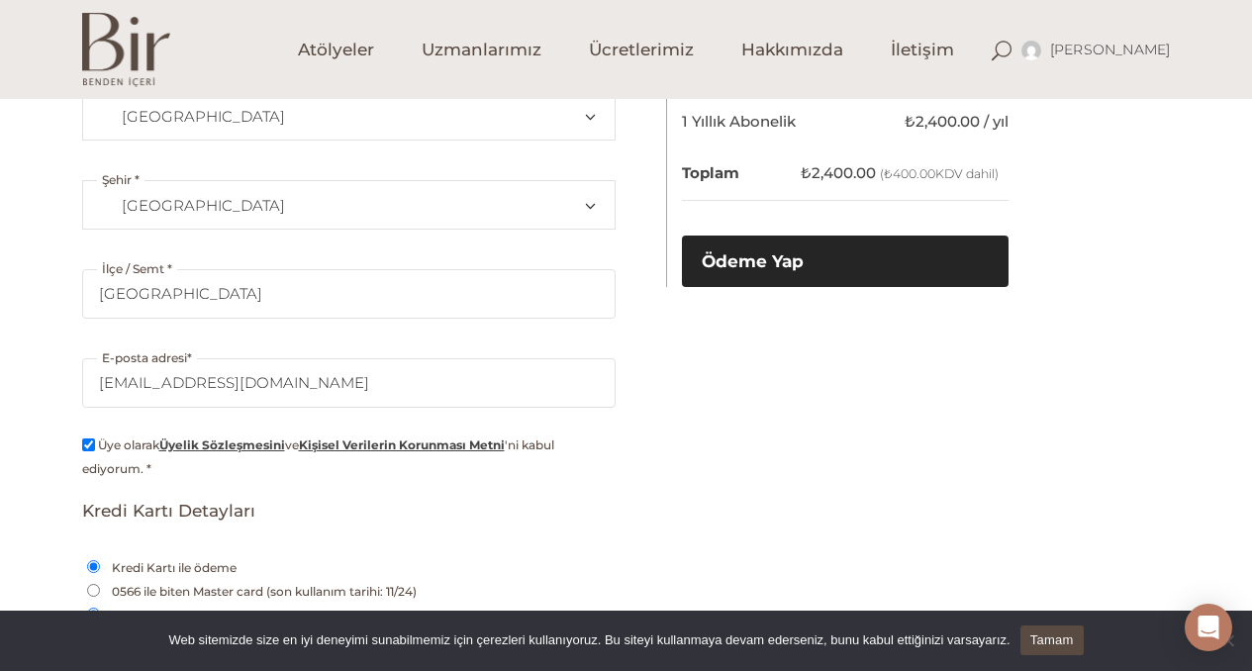
type input "338"
click at [731, 264] on button "Ödeme Yap" at bounding box center [845, 261] width 327 height 51
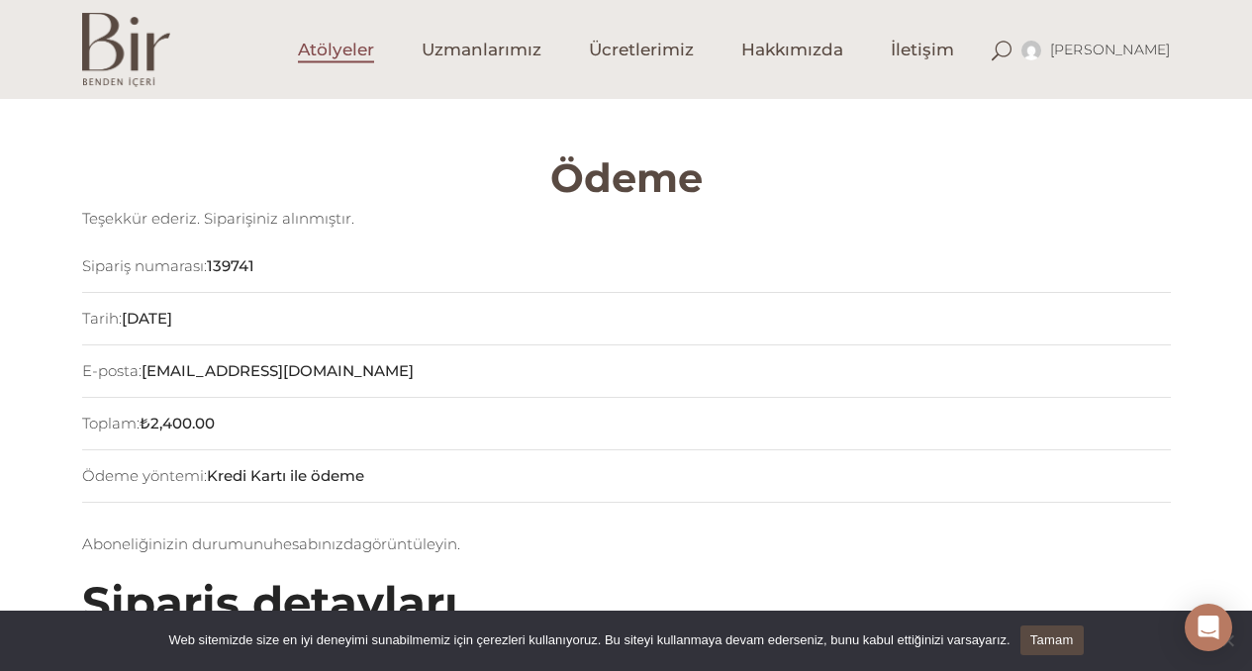
click at [349, 52] on span "Atölyeler" at bounding box center [336, 50] width 76 height 23
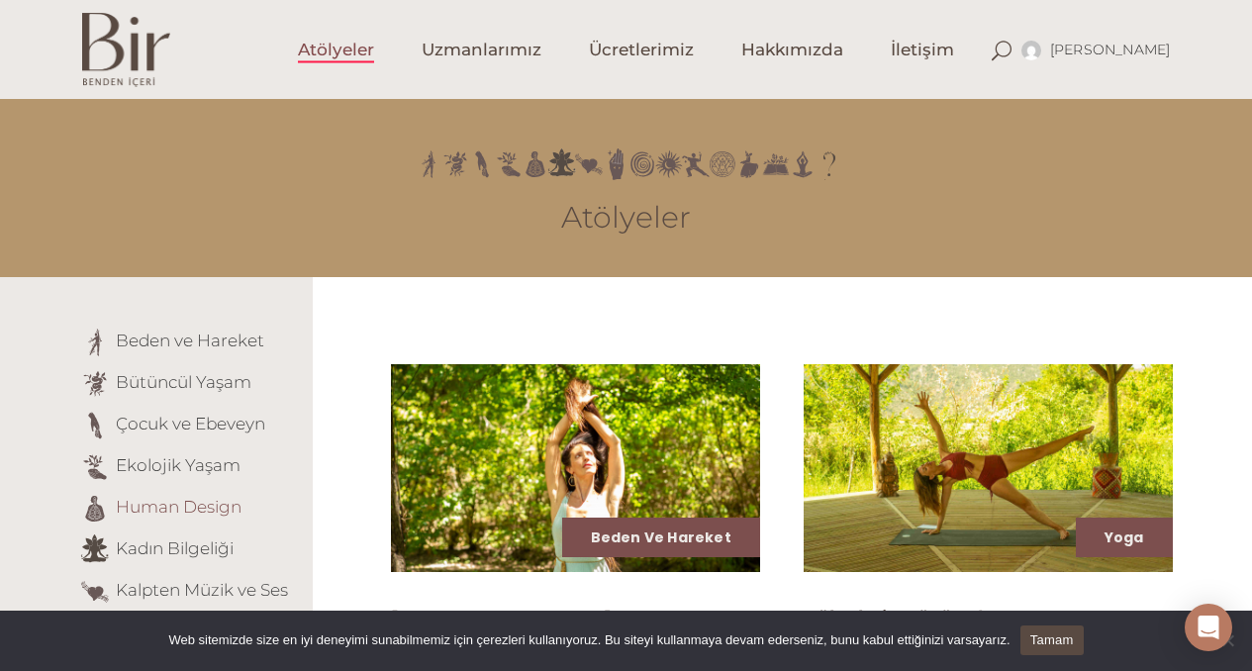
click at [227, 501] on link "Human Design" at bounding box center [179, 507] width 126 height 20
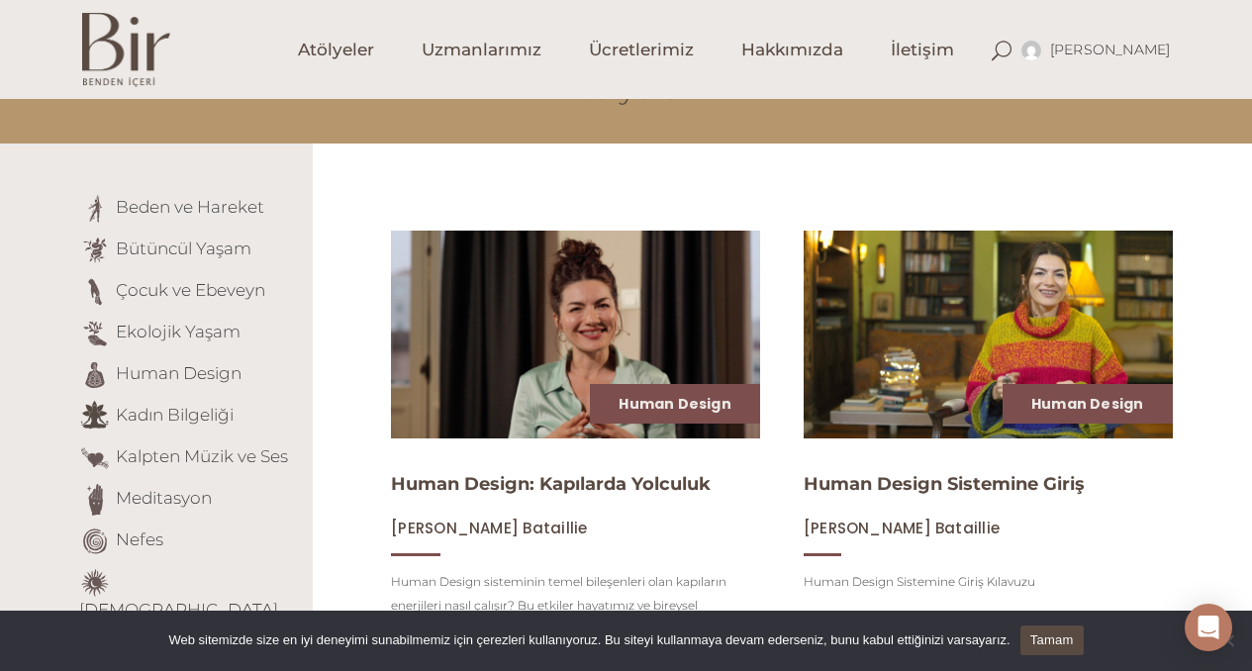
scroll to position [134, 0]
click at [609, 399] on div "Human Design" at bounding box center [675, 404] width 170 height 40
click at [597, 344] on img at bounding box center [576, 335] width 380 height 214
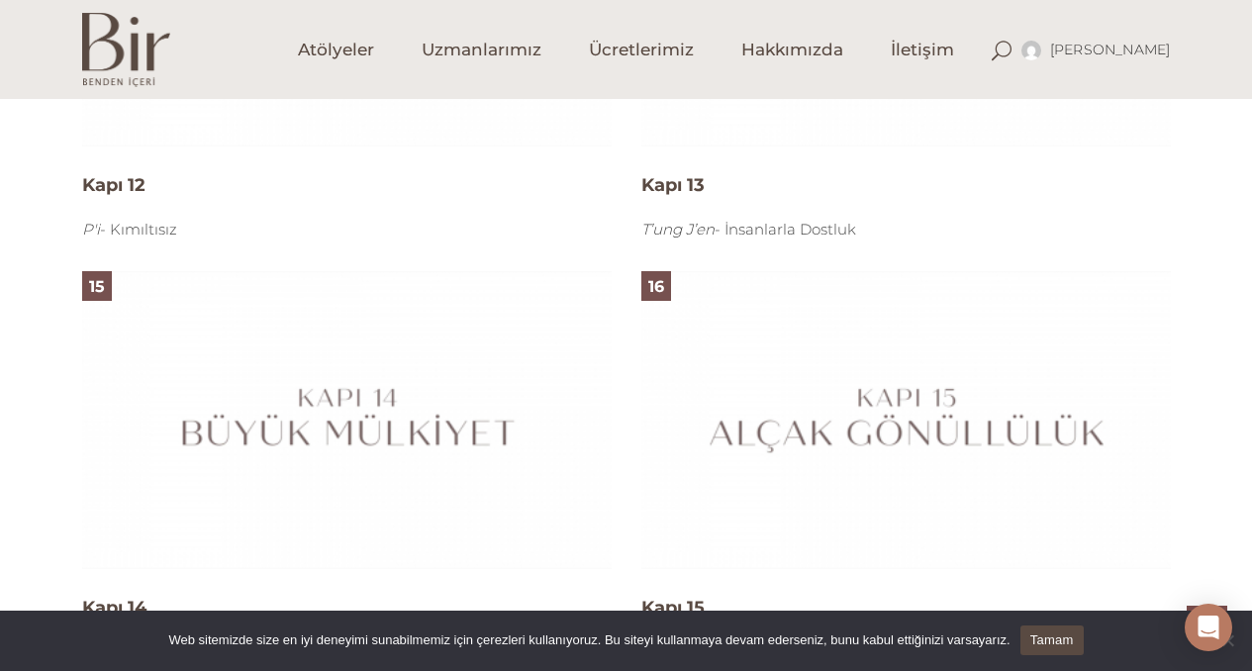
scroll to position [4140, 0]
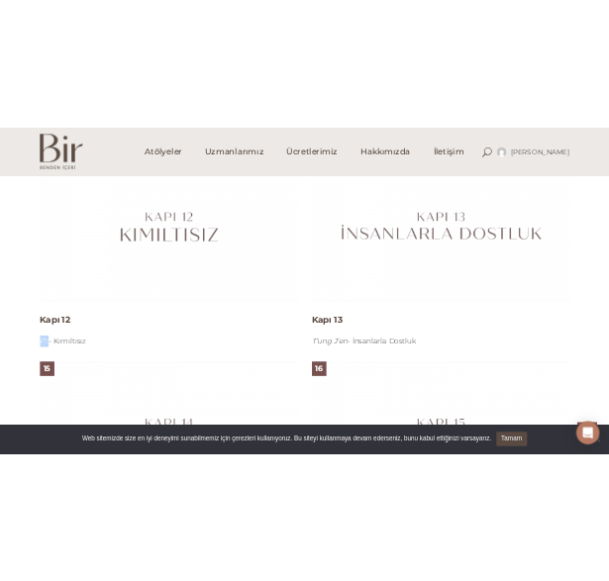
scroll to position [3755, 0]
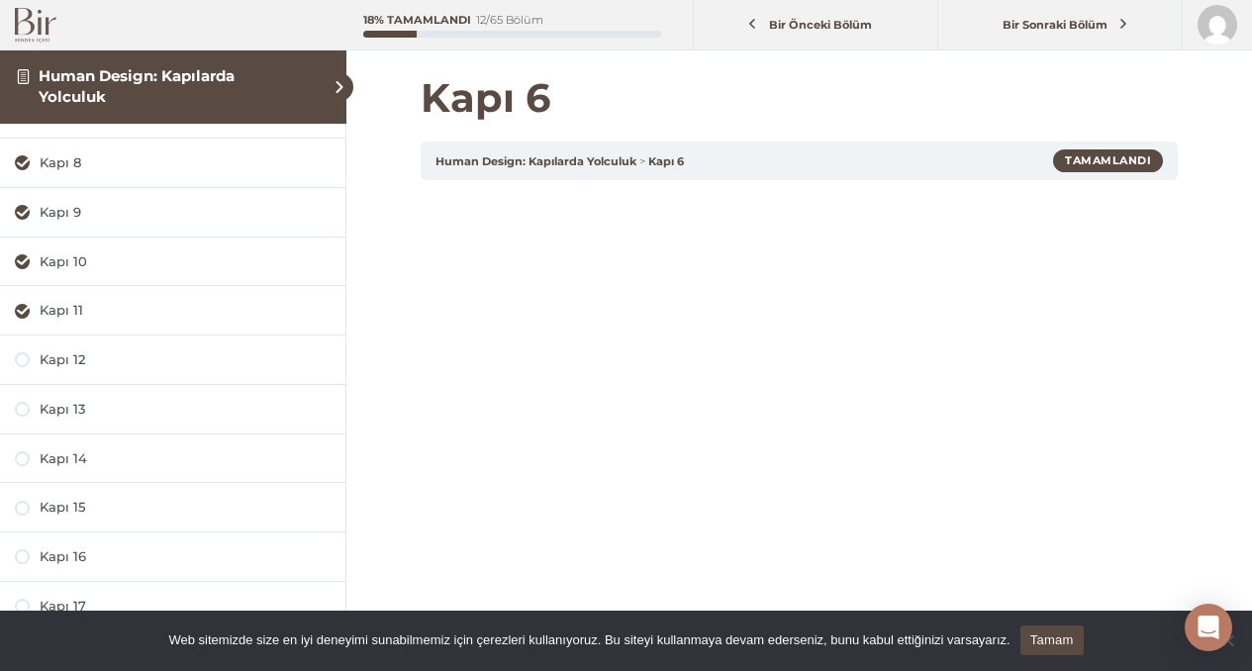
scroll to position [415, 0]
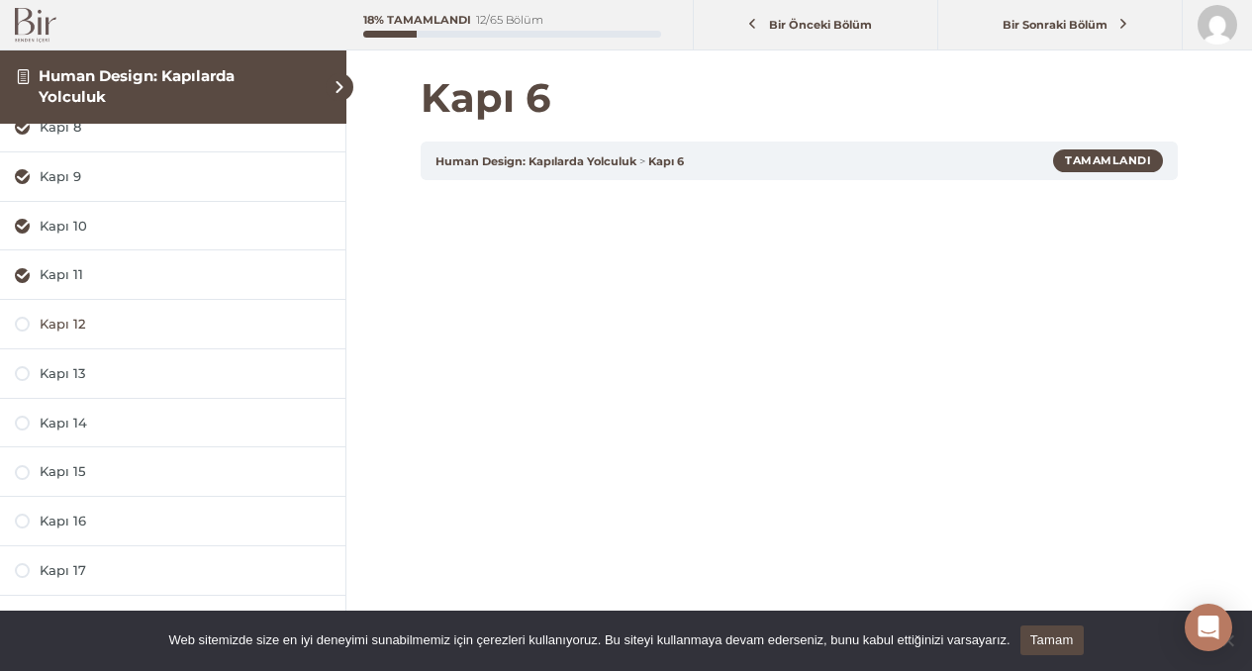
click at [68, 321] on div "Kapı 12" at bounding box center [185, 324] width 291 height 19
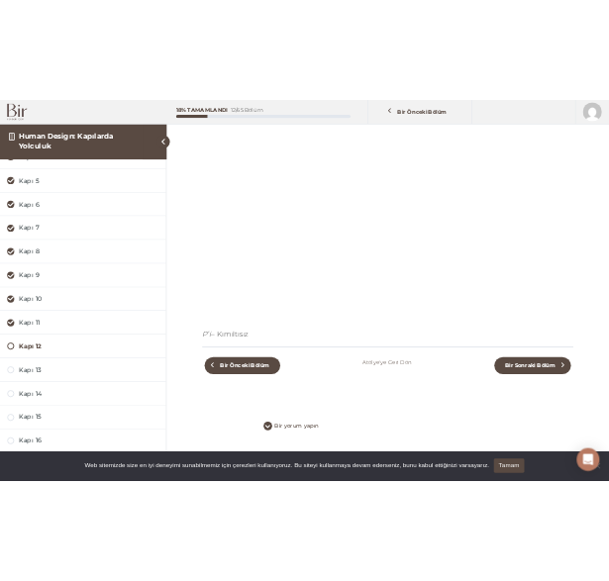
scroll to position [164, 0]
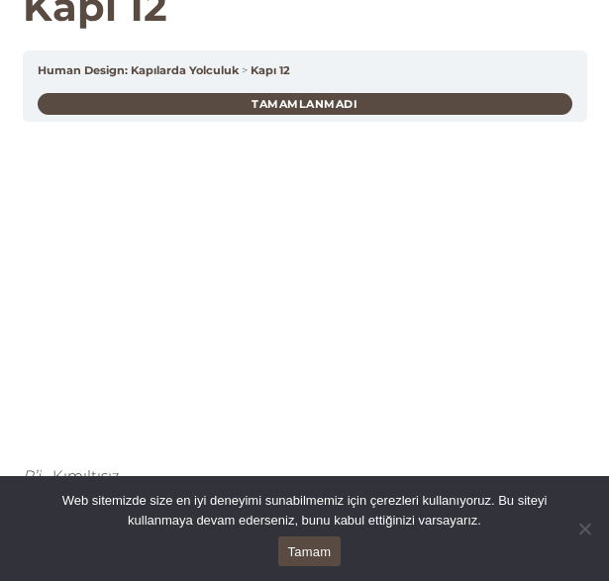
scroll to position [50, 0]
click at [315, 550] on link "Tamam" at bounding box center [309, 551] width 63 height 30
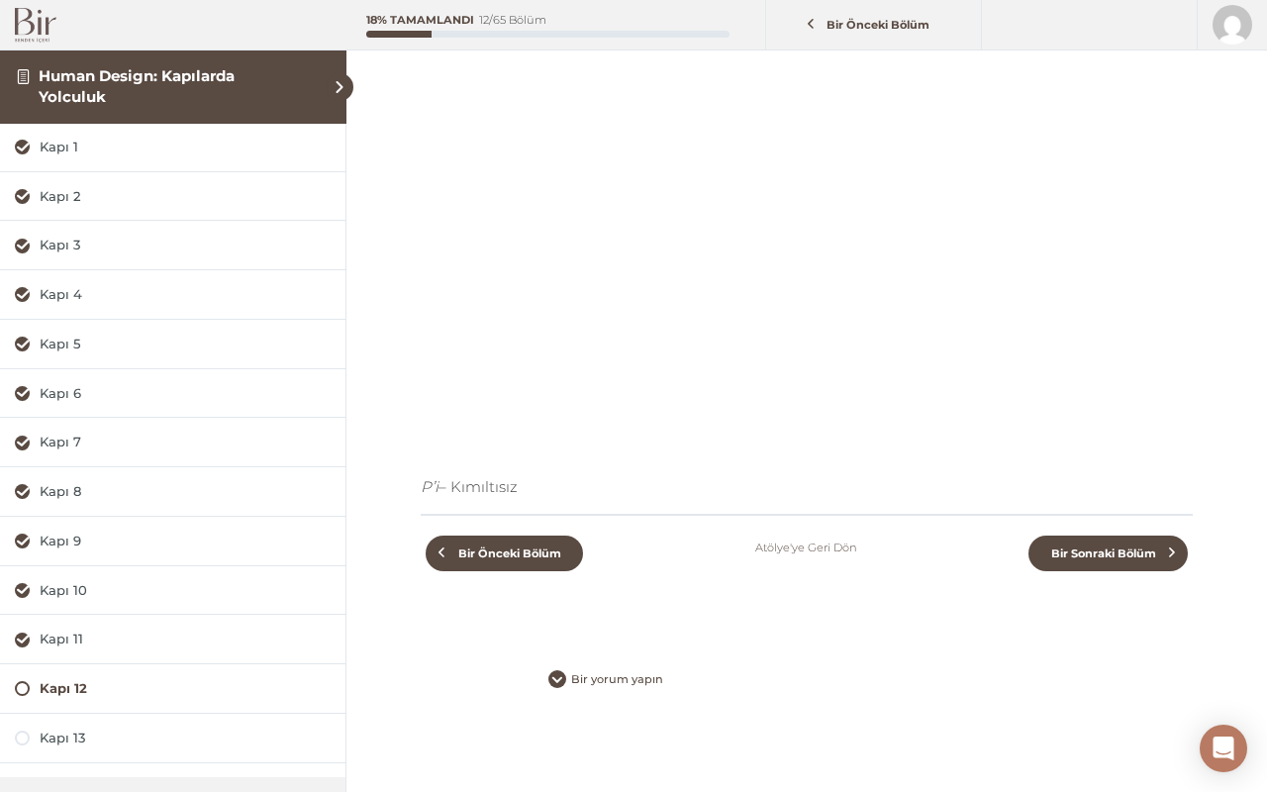
scroll to position [164, 0]
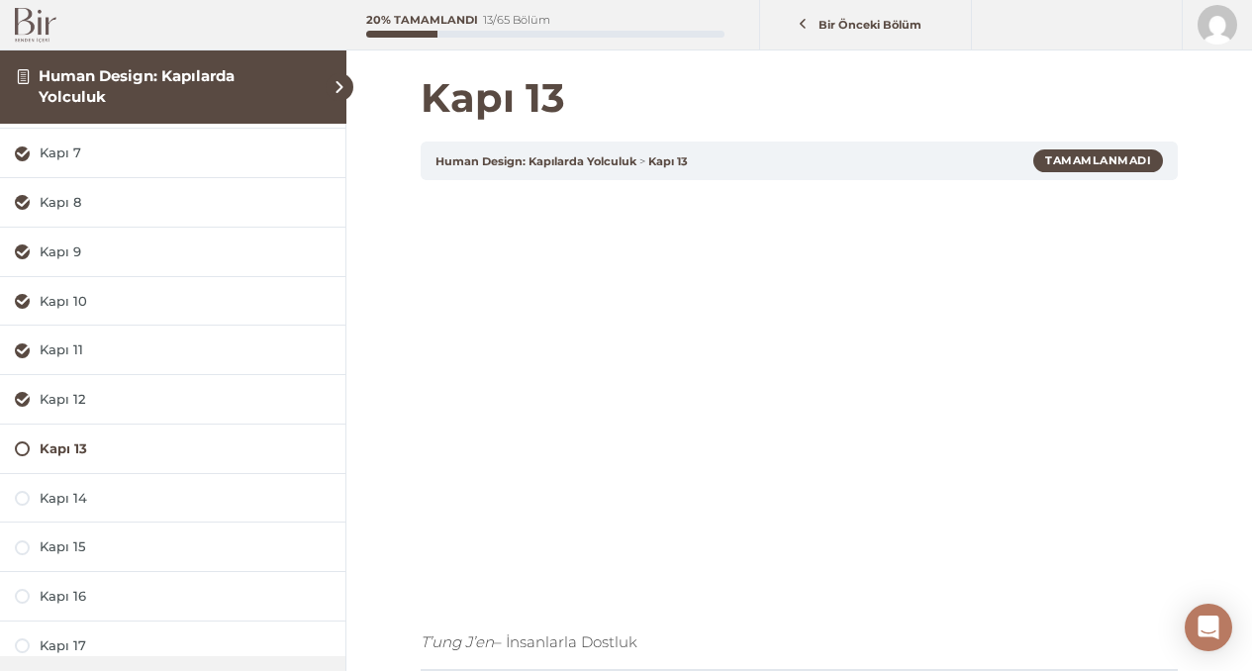
scroll to position [342, 0]
click at [72, 388] on div "Kapı 12" at bounding box center [185, 396] width 291 height 19
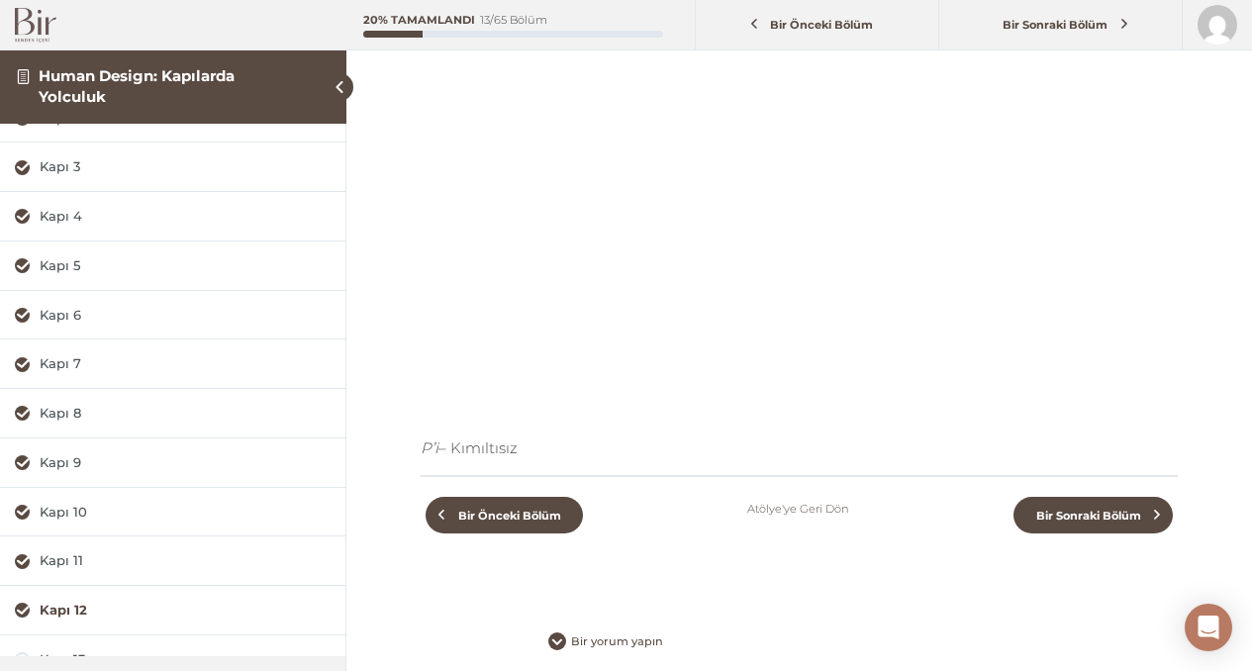
scroll to position [249, 0]
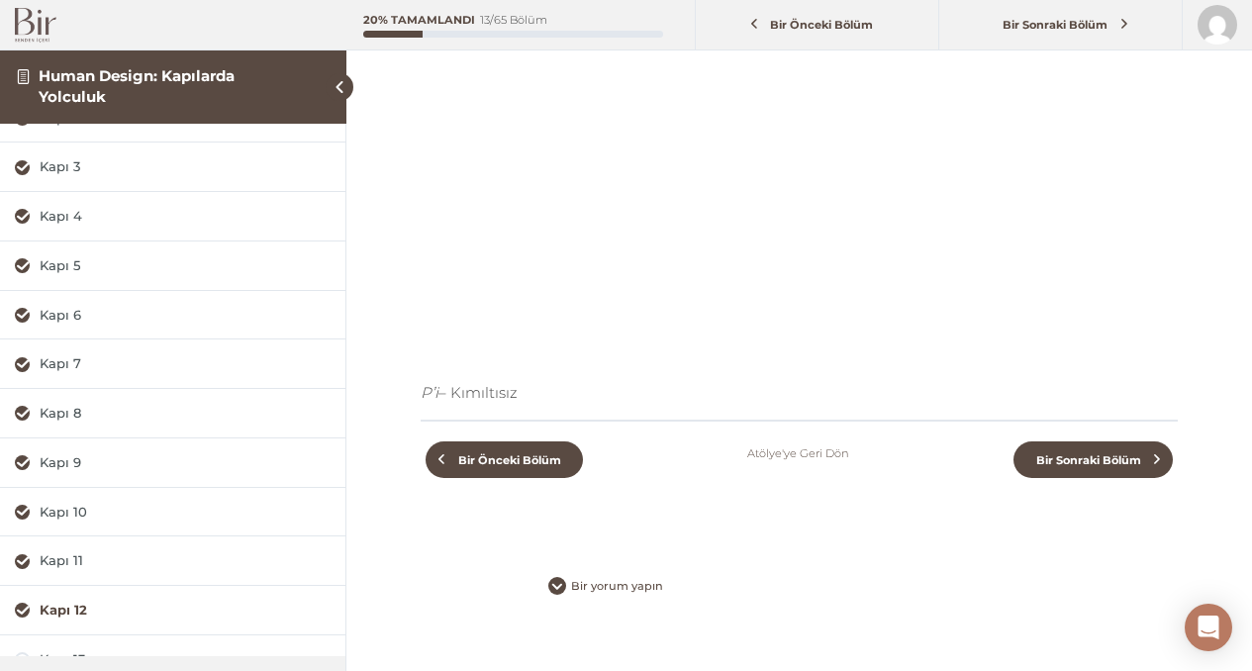
drag, startPoint x: 527, startPoint y: 389, endPoint x: 416, endPoint y: 392, distance: 111.9
click at [416, 392] on div "Kapı 12 Human Design: Kapılarda Yolculuk Kapı 12 Tamamlandı P’i – Kımıltısız Bi…" at bounding box center [798, 225] width 905 height 948
click at [534, 388] on p "P’i – Kımıltısız" at bounding box center [799, 393] width 757 height 24
drag, startPoint x: 529, startPoint y: 390, endPoint x: 418, endPoint y: 397, distance: 112.0
click at [418, 397] on div "Kapı 12 Human Design: Kapılarda Yolculuk Kapı 12 Tamamlandı P’i – Kımıltısız Bi…" at bounding box center [798, 225] width 905 height 948
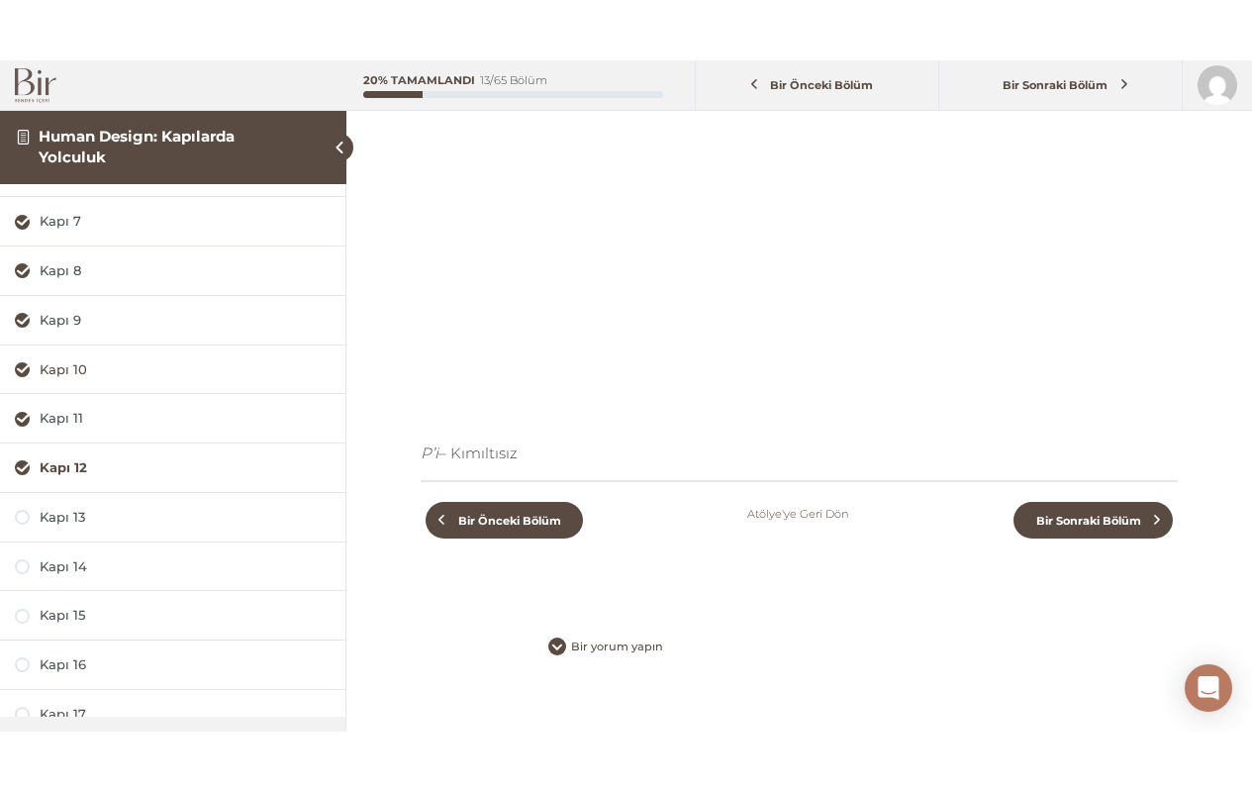
scroll to position [355, 0]
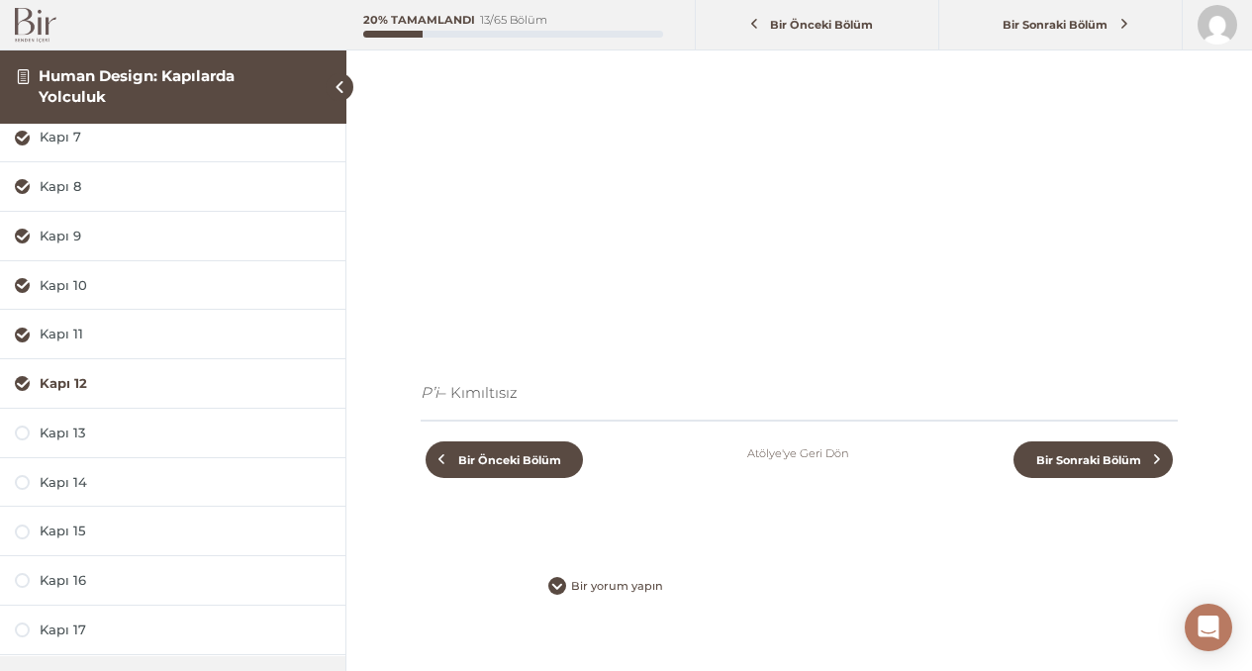
click at [539, 387] on p "P’i – Kımıltısız" at bounding box center [799, 393] width 757 height 24
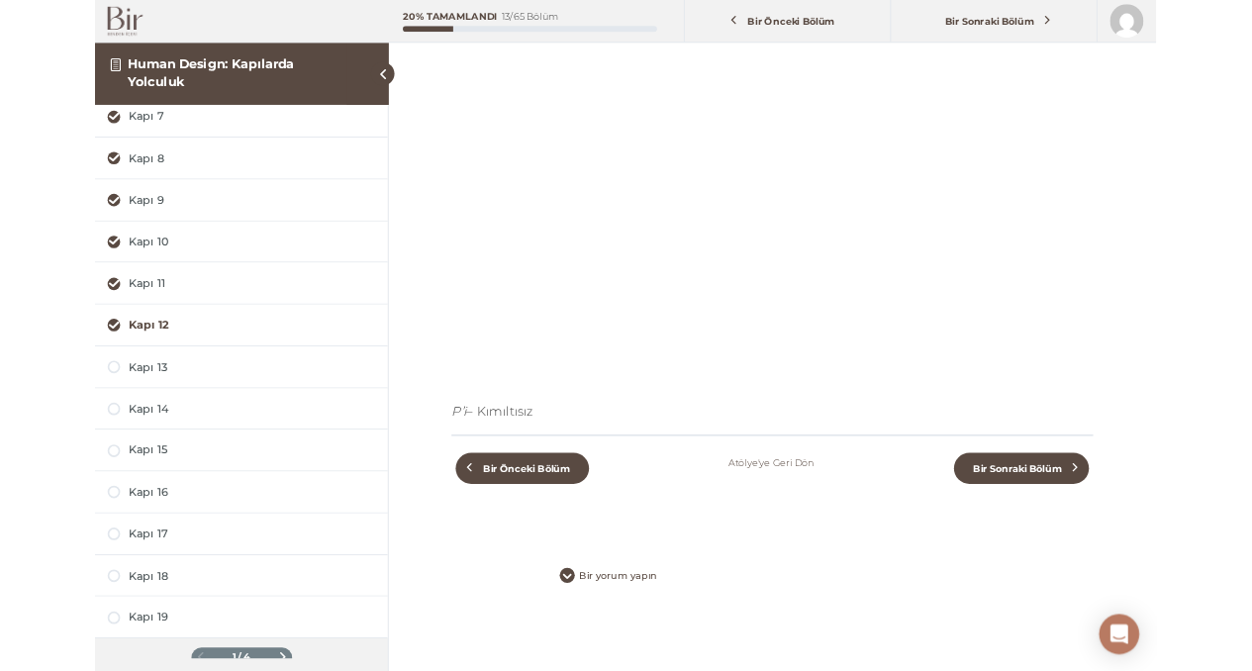
scroll to position [156, 0]
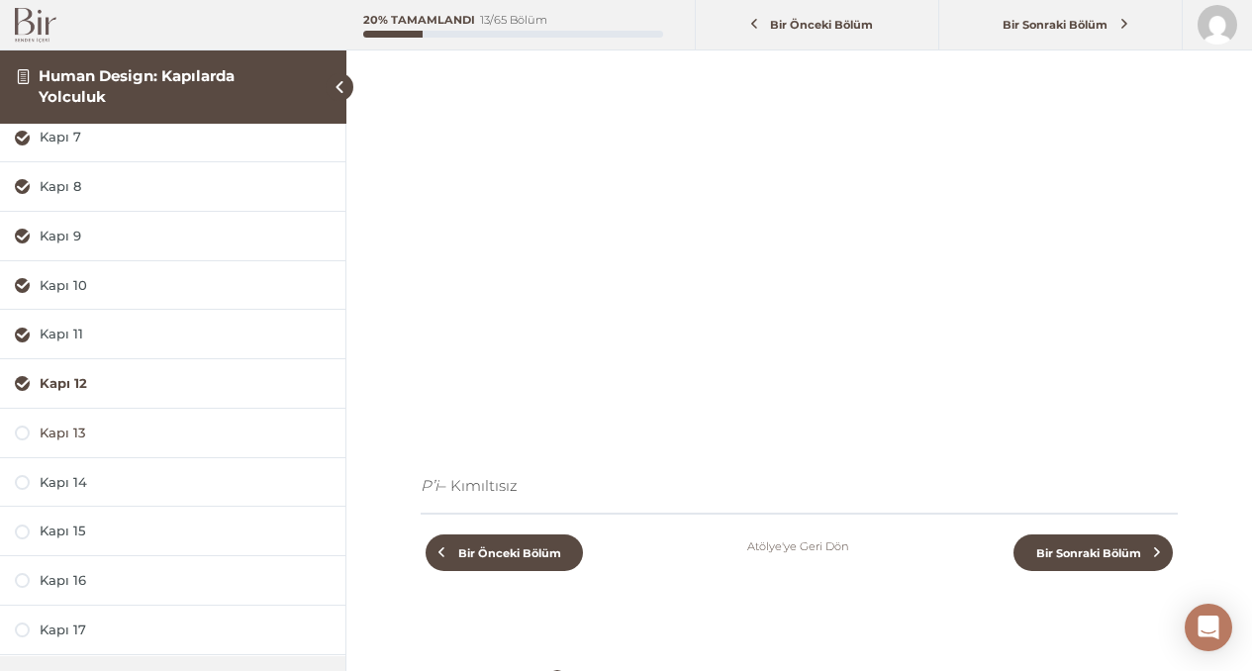
click at [75, 427] on div "Kapı 13" at bounding box center [185, 433] width 291 height 19
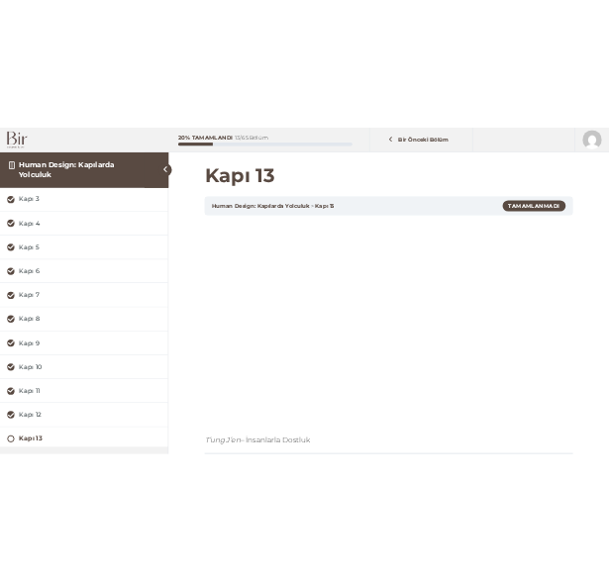
scroll to position [178, 0]
